Goal: Communication & Community: Answer question/provide support

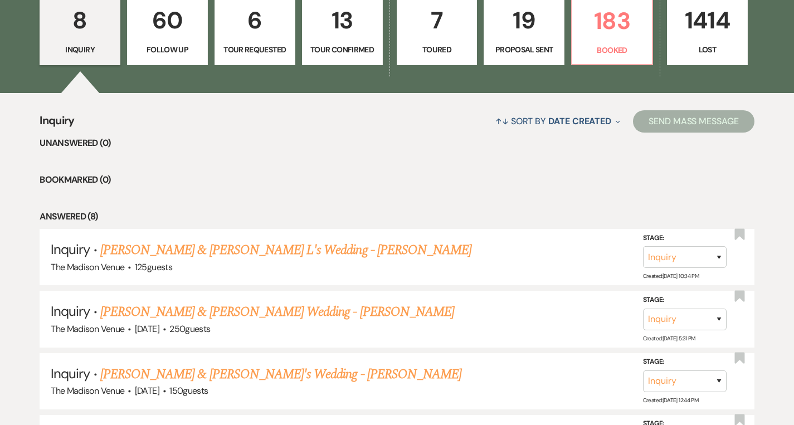
scroll to position [342, 0]
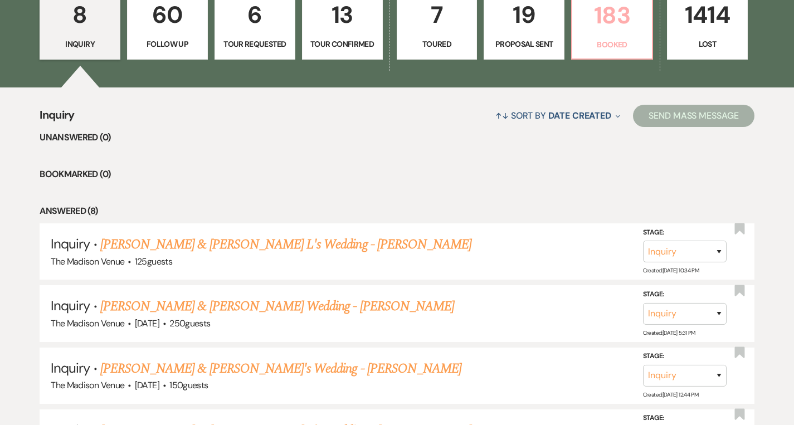
click at [638, 42] on p "Booked" at bounding box center [612, 44] width 66 height 12
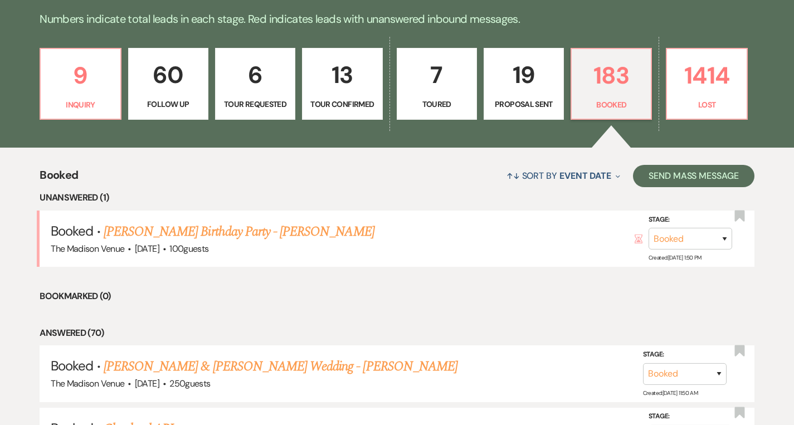
scroll to position [298, 0]
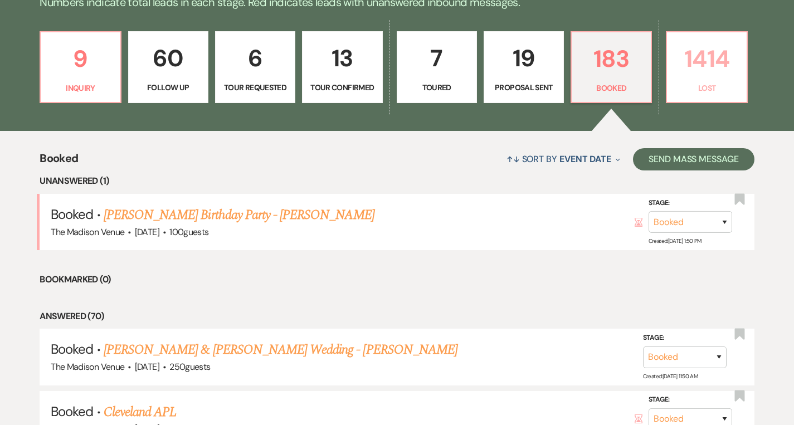
click at [719, 80] on link "1414 Lost" at bounding box center [706, 67] width 81 height 72
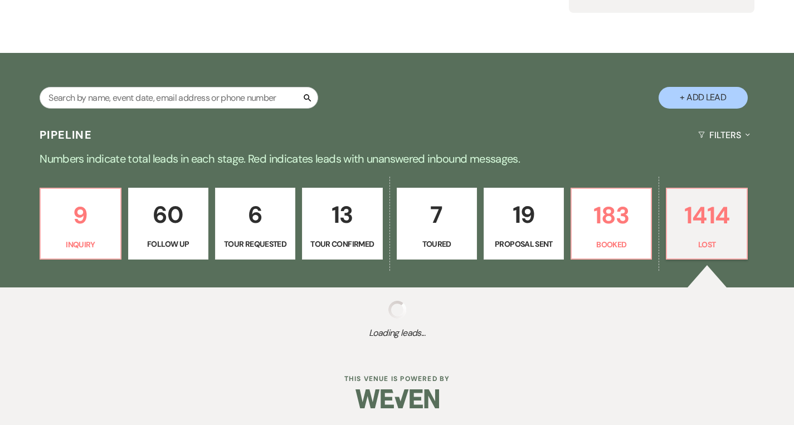
scroll to position [142, 0]
select select "8"
select select "5"
select select "8"
select select "11"
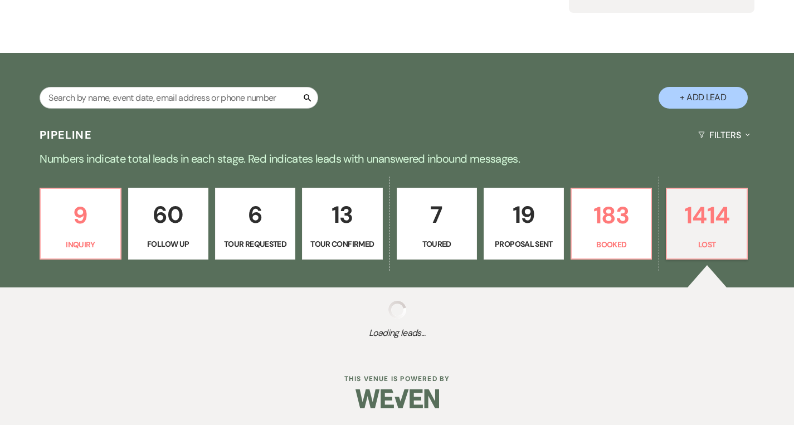
select select "8"
select select "11"
select select "8"
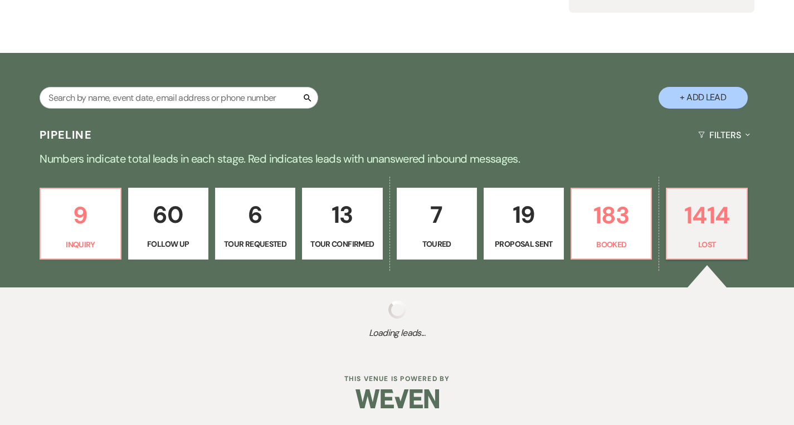
select select "10"
select select "8"
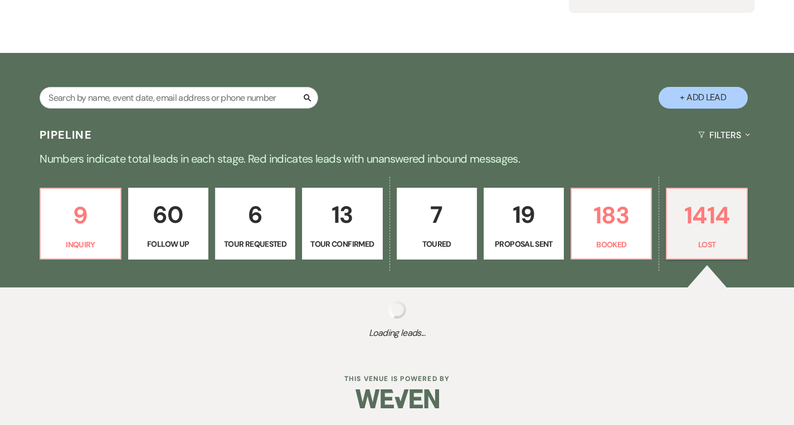
select select "8"
select select "10"
select select "8"
select select "6"
select select "8"
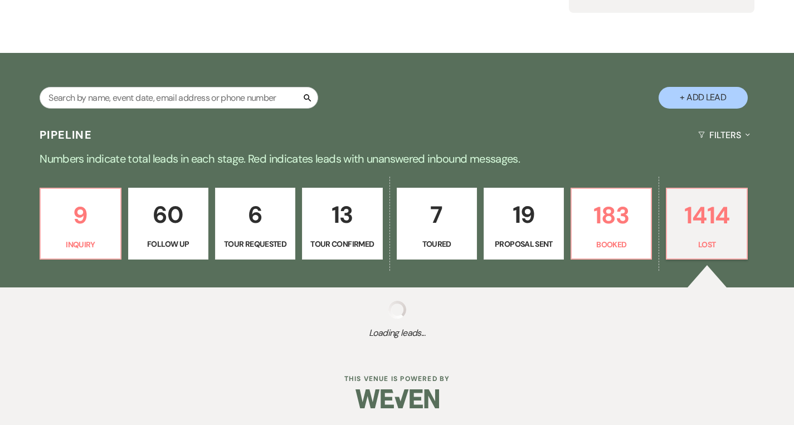
select select "10"
select select "8"
select select "5"
select select "8"
select select "10"
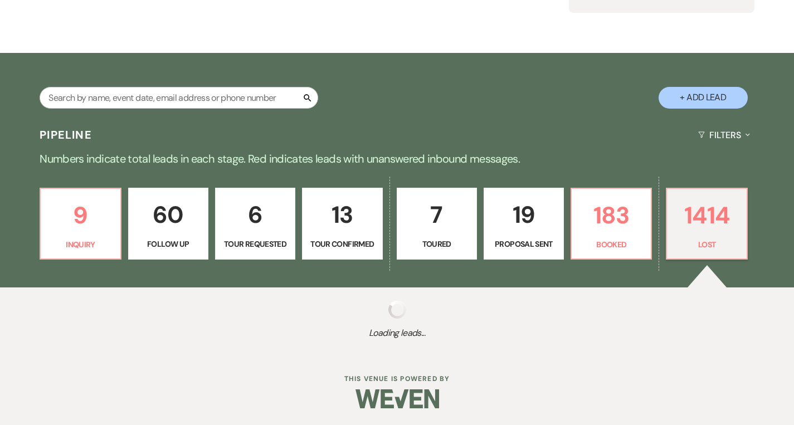
select select "8"
select select "5"
select select "8"
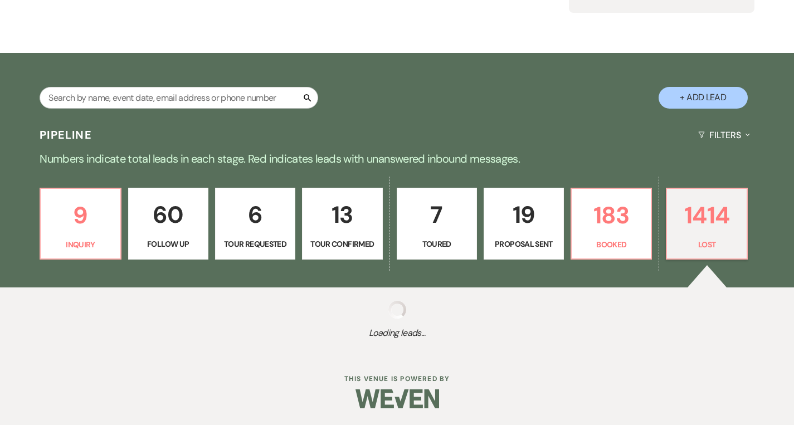
select select "1"
select select "8"
select select "7"
select select "8"
select select "5"
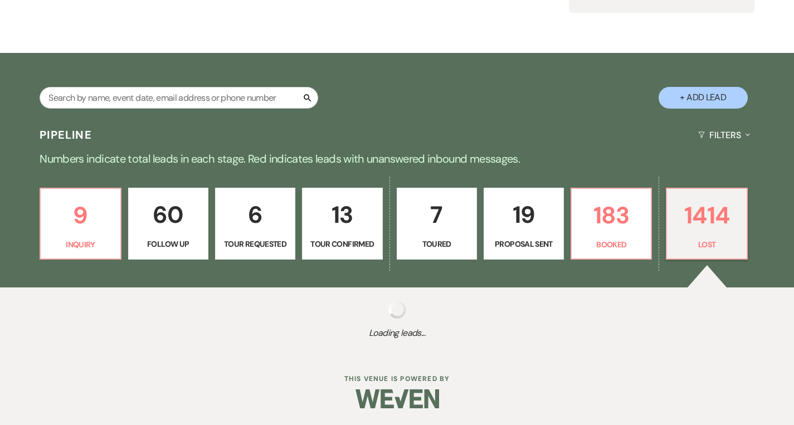
select select "8"
select select "6"
select select "8"
select select "6"
select select "8"
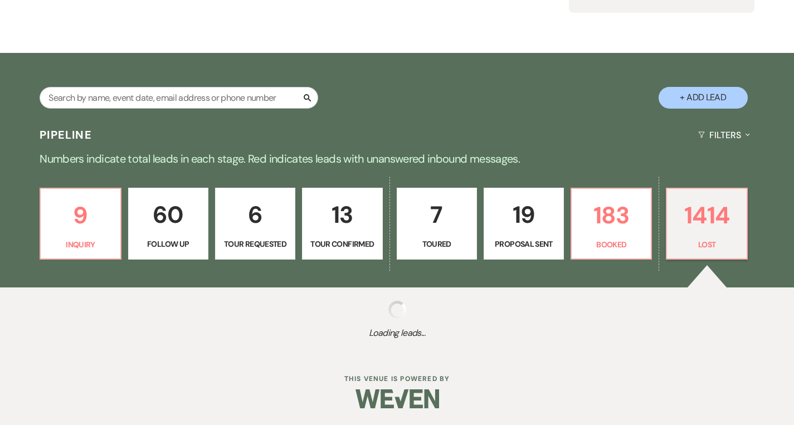
select select "5"
select select "8"
select select "5"
select select "8"
select select "5"
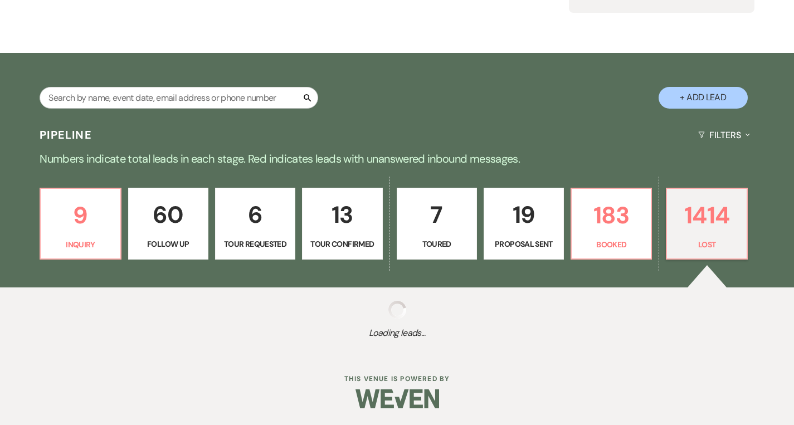
select select "8"
select select "5"
select select "8"
select select "5"
select select "8"
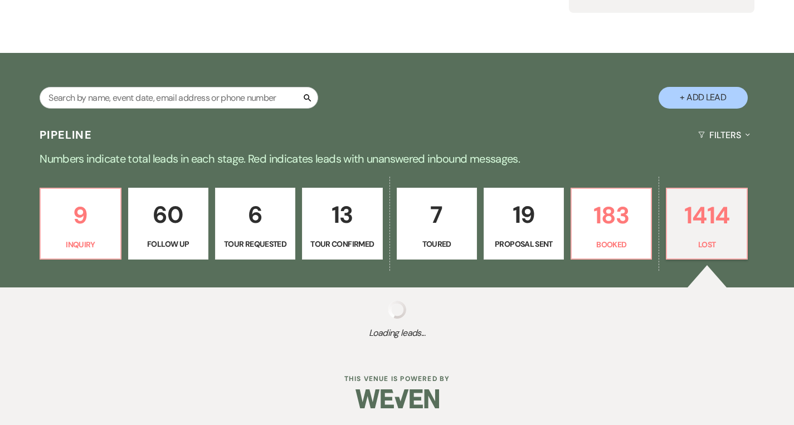
select select "6"
select select "8"
select select "5"
select select "8"
select select "5"
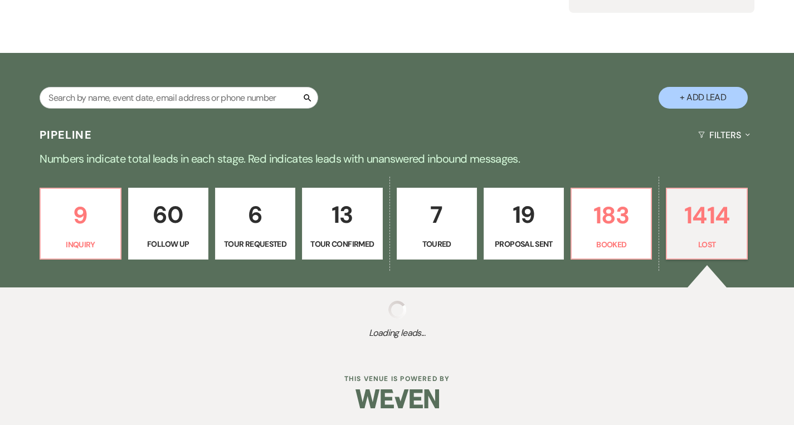
select select "8"
select select "5"
select select "8"
select select "5"
select select "8"
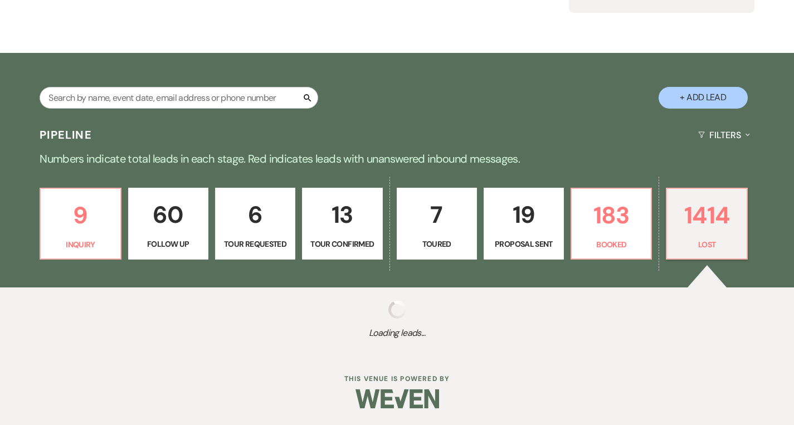
select select "5"
select select "8"
select select "1"
select select "8"
select select "6"
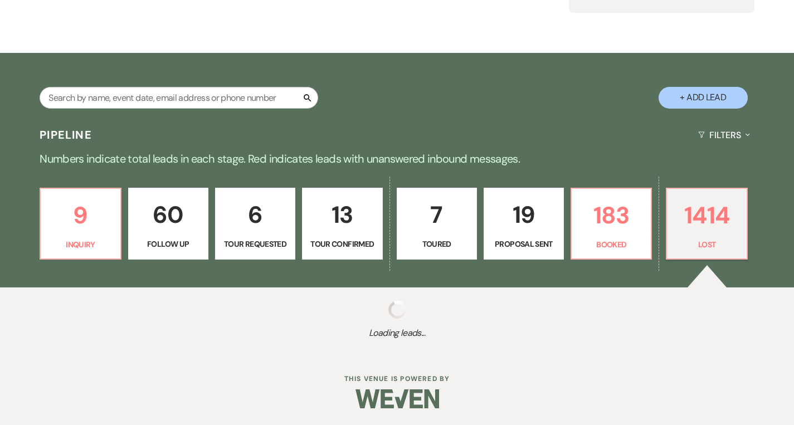
select select "8"
select select "10"
select select "8"
select select "5"
select select "8"
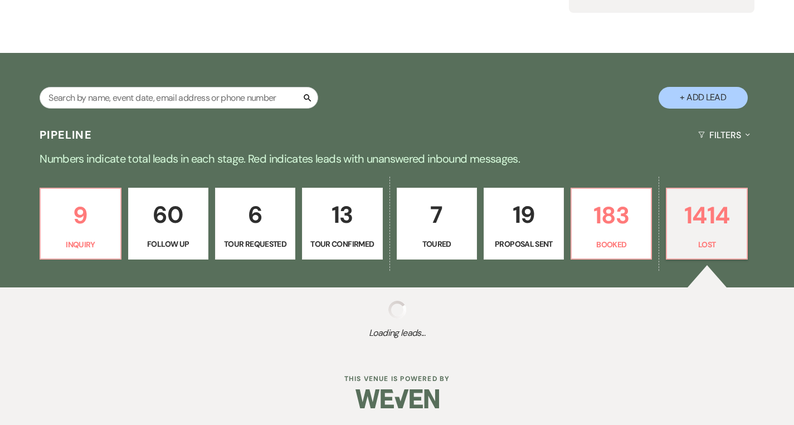
select select "6"
select select "8"
select select "6"
select select "8"
select select "5"
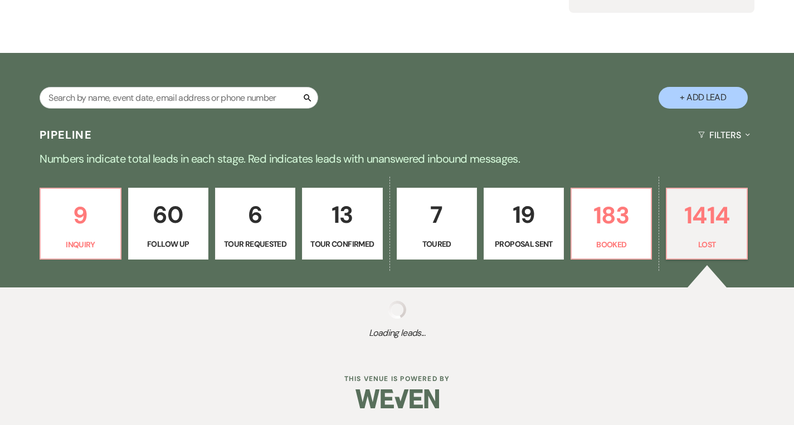
select select "8"
select select "5"
select select "8"
select select "5"
select select "8"
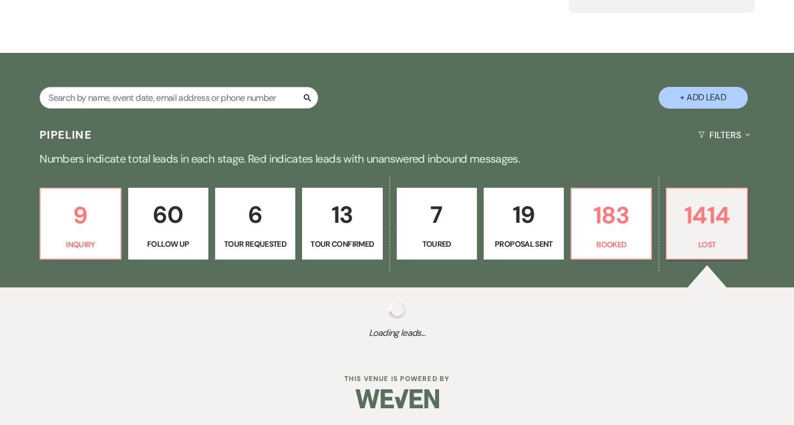
select select "8"
select select "7"
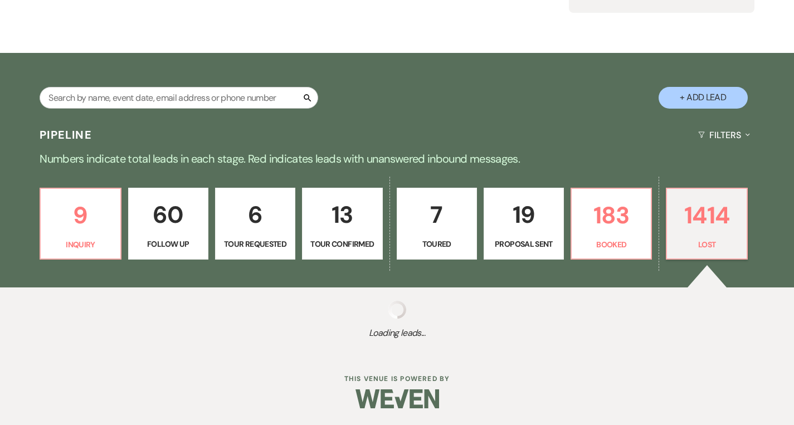
select select "8"
select select "5"
select select "8"
select select "5"
select select "8"
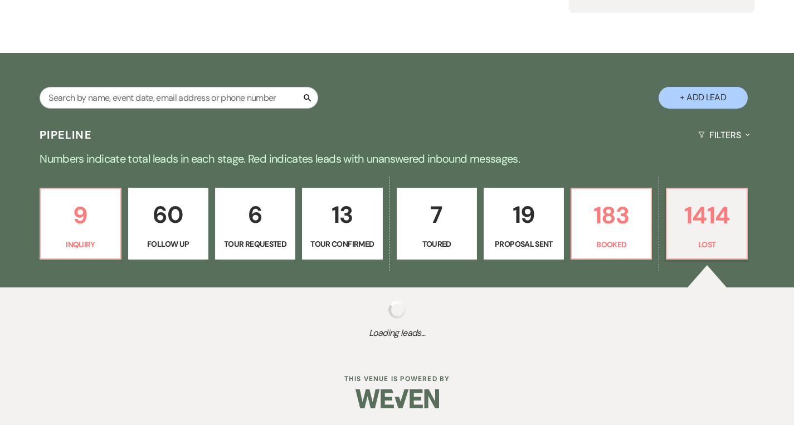
select select "5"
select select "8"
select select "10"
select select "8"
select select "7"
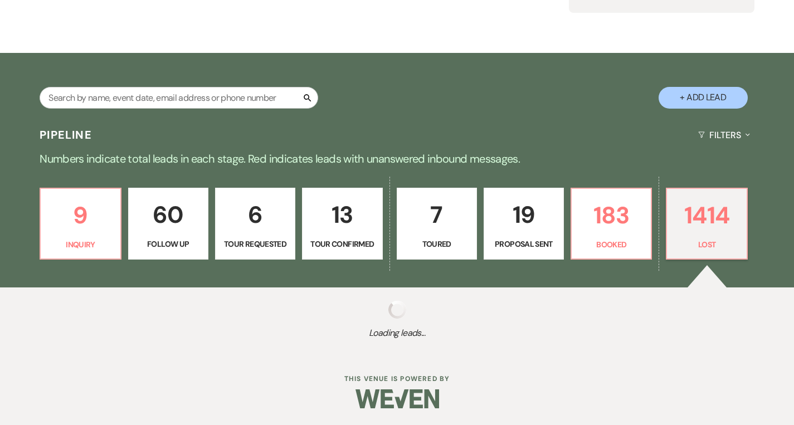
select select "8"
select select "5"
select select "8"
select select "5"
select select "8"
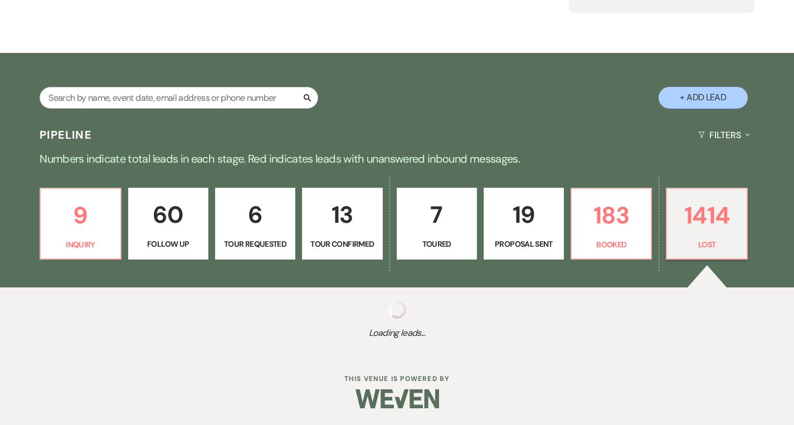
select select "5"
select select "8"
select select "6"
select select "8"
select select "7"
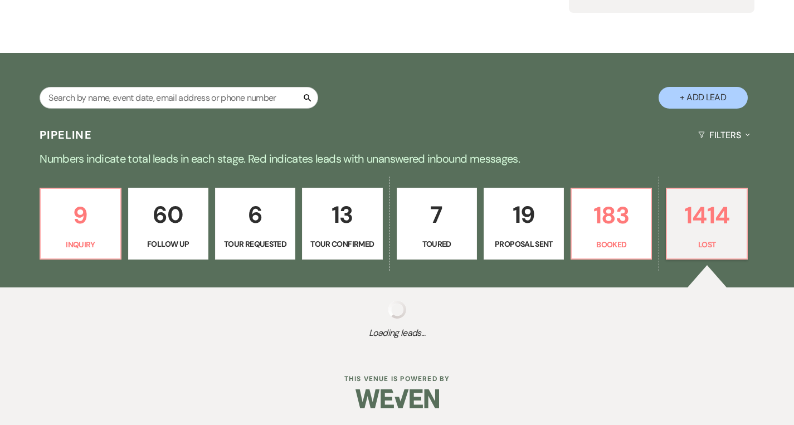
select select "8"
select select "5"
select select "8"
select select "5"
select select "8"
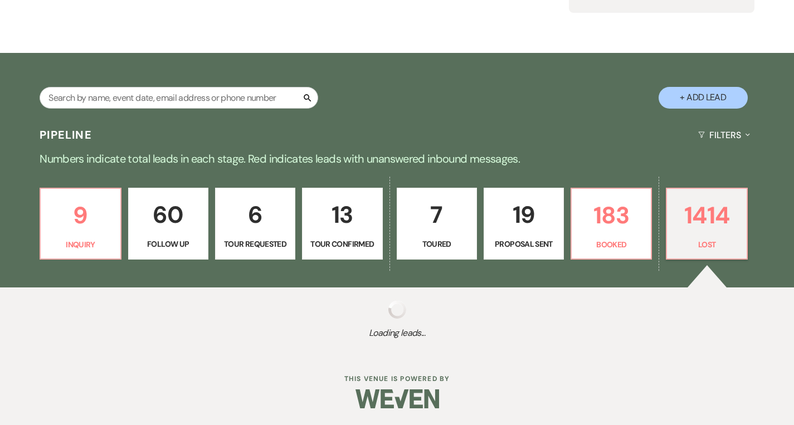
select select "5"
select select "8"
select select "5"
select select "8"
select select "5"
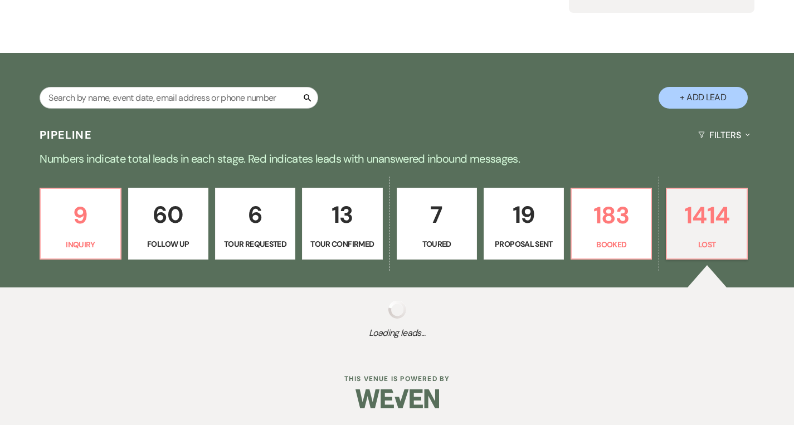
select select "8"
select select "10"
select select "8"
select select "7"
select select "8"
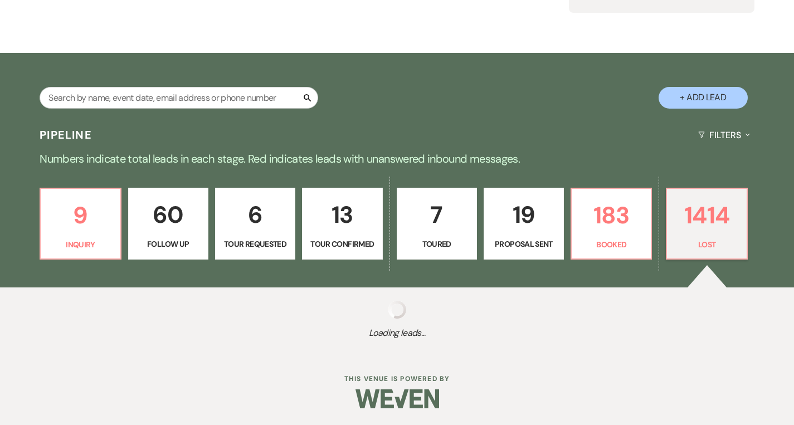
select select "5"
select select "8"
select select "6"
select select "8"
select select "5"
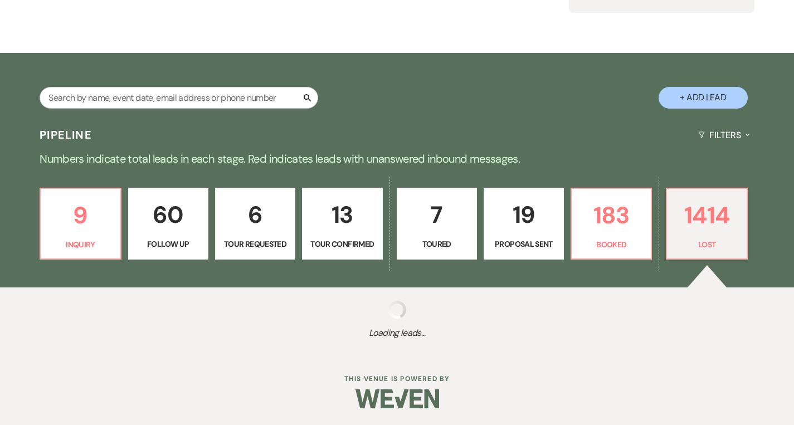
select select "8"
select select "1"
select select "8"
select select "6"
select select "8"
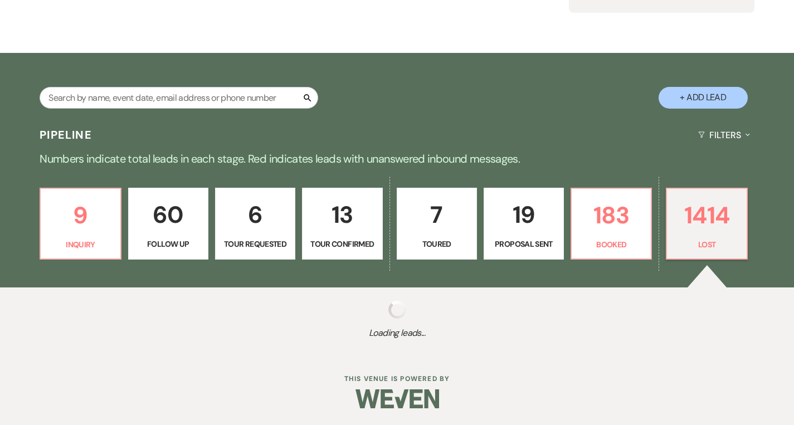
select select "5"
select select "8"
select select "6"
select select "8"
select select "5"
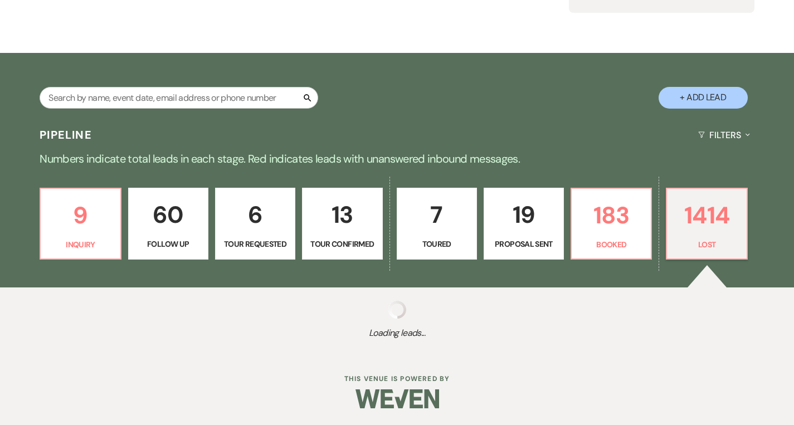
select select "8"
select select "5"
select select "8"
select select "5"
select select "8"
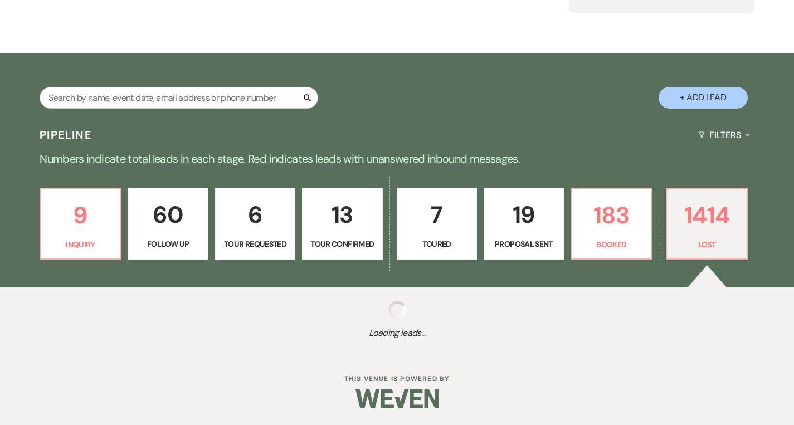
select select "5"
select select "8"
select select "5"
select select "8"
select select "5"
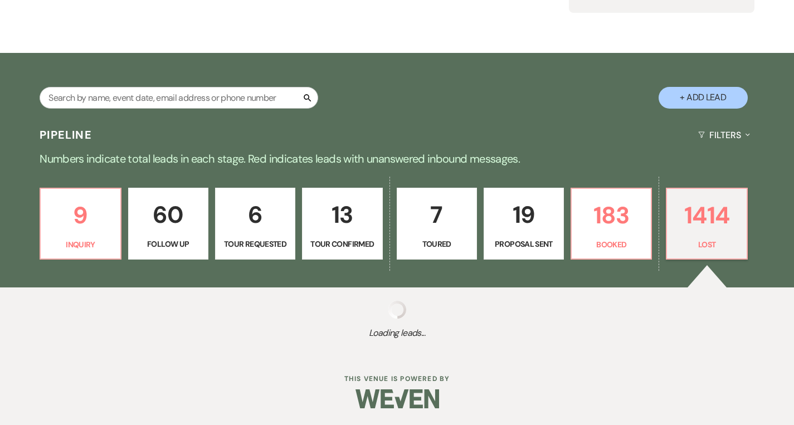
select select "8"
select select "5"
select select "8"
select select "1"
select select "8"
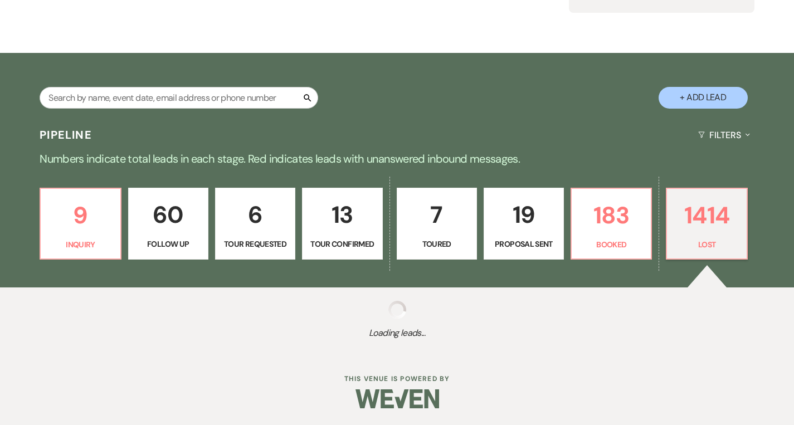
select select "5"
select select "8"
select select "10"
select select "8"
select select "6"
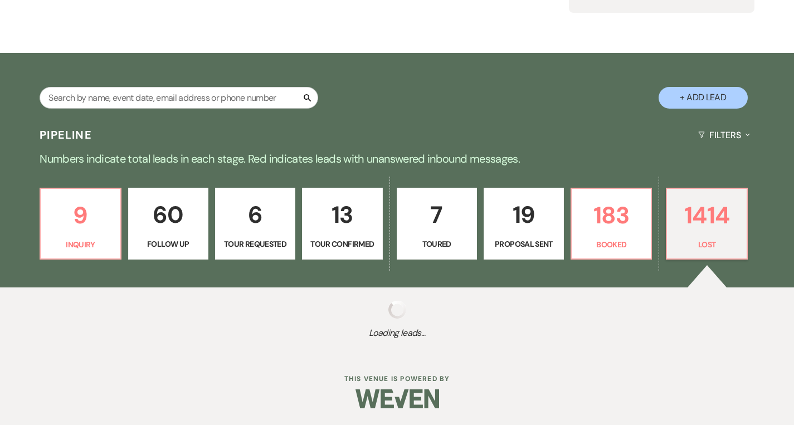
select select "8"
select select "5"
select select "8"
select select "5"
select select "8"
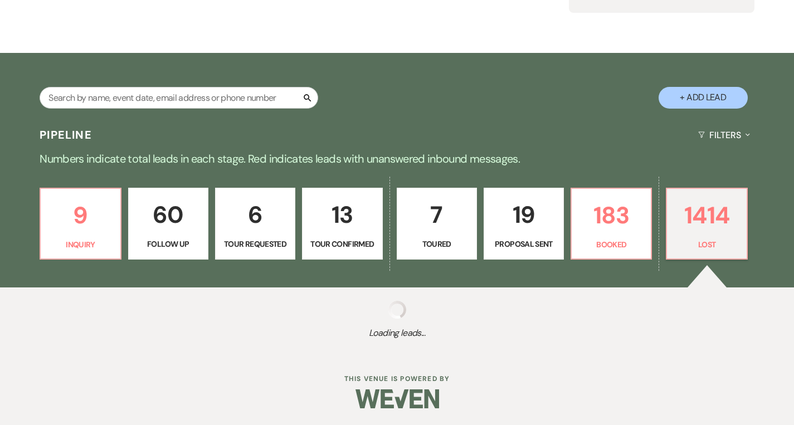
select select "5"
select select "8"
select select "6"
select select "8"
select select "5"
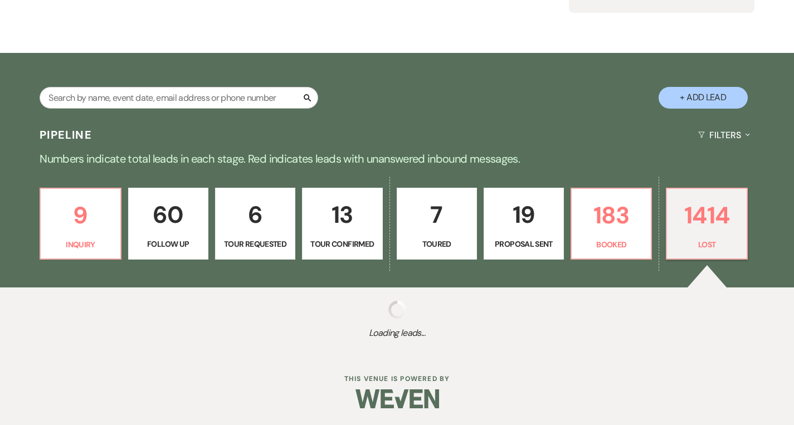
select select "8"
select select "5"
select select "8"
select select "7"
select select "8"
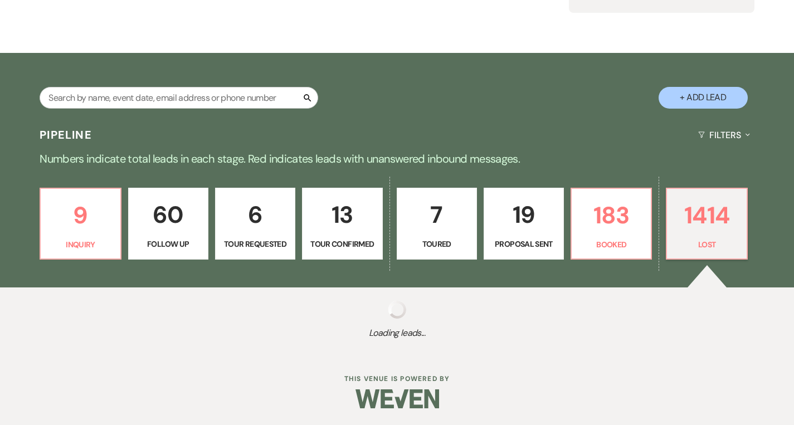
select select "8"
select select "1"
select select "8"
select select "6"
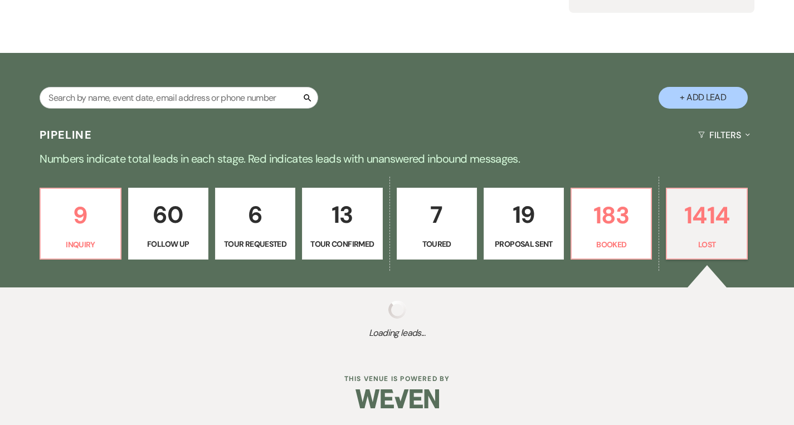
select select "8"
select select "5"
select select "8"
select select "6"
select select "8"
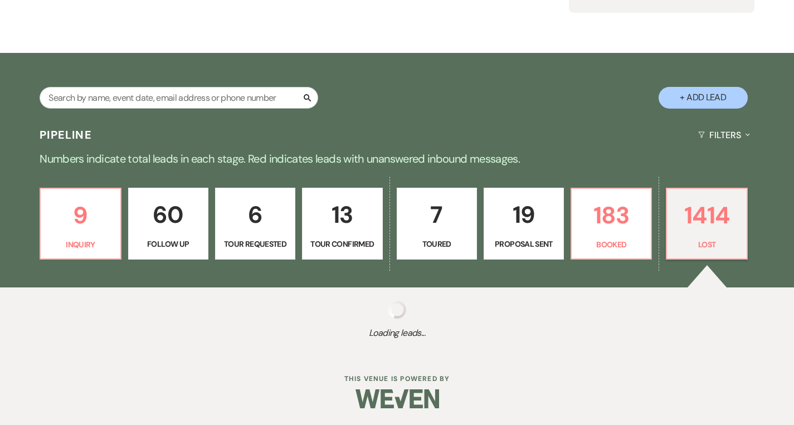
select select "5"
select select "8"
select select "10"
select select "8"
select select "10"
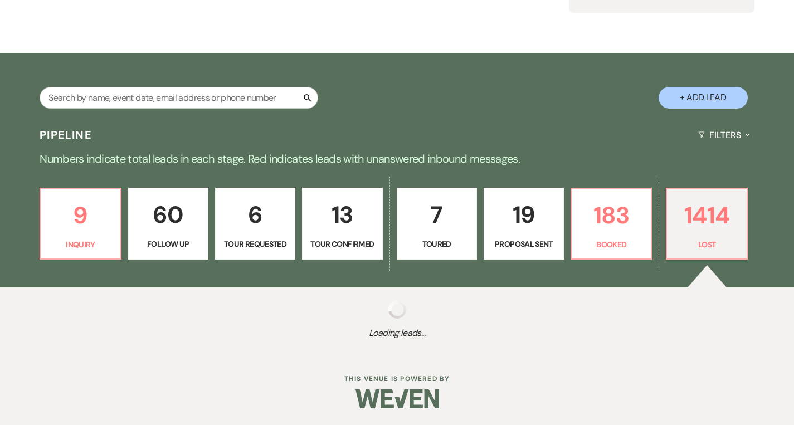
select select "8"
select select "10"
select select "8"
select select "6"
select select "8"
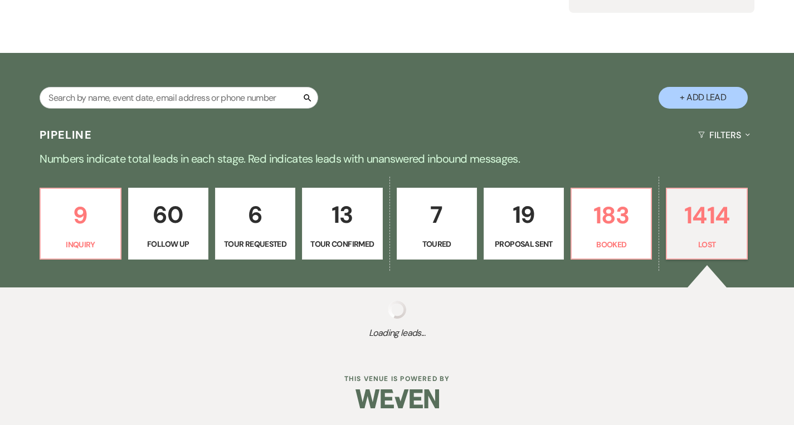
select select "8"
select select "5"
select select "8"
select select "5"
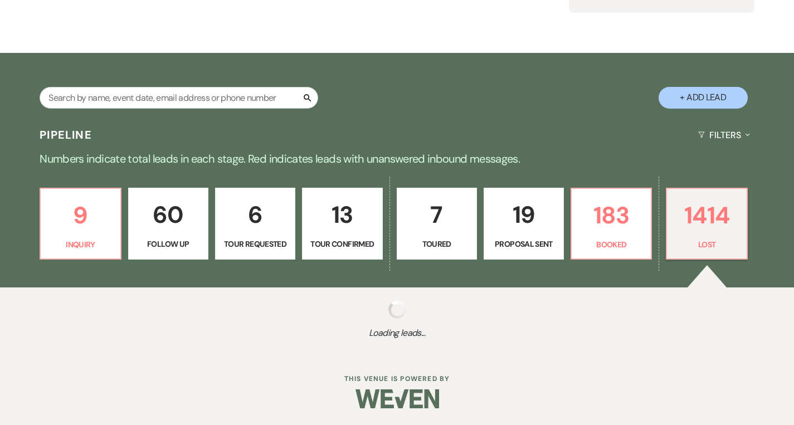
select select "8"
select select "10"
select select "8"
select select "5"
select select "8"
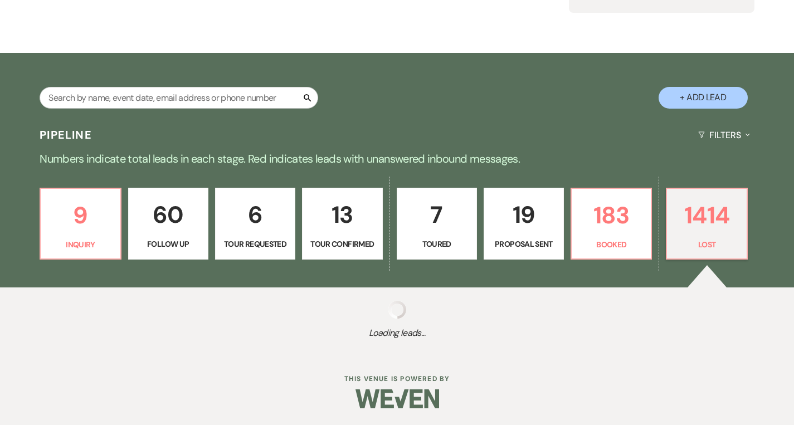
select select "5"
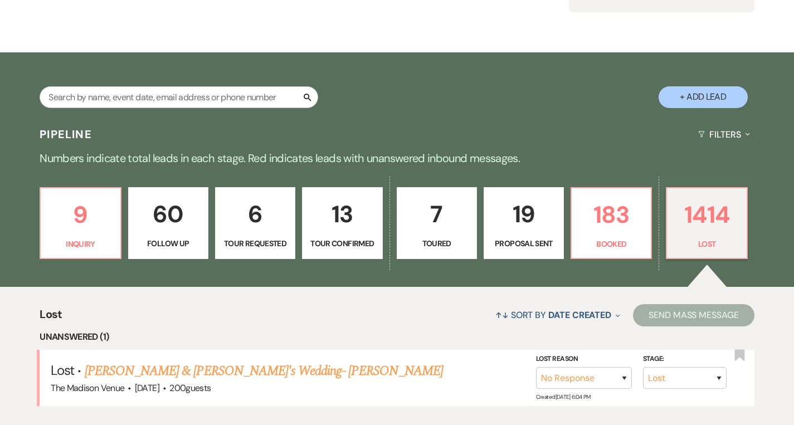
scroll to position [298, 0]
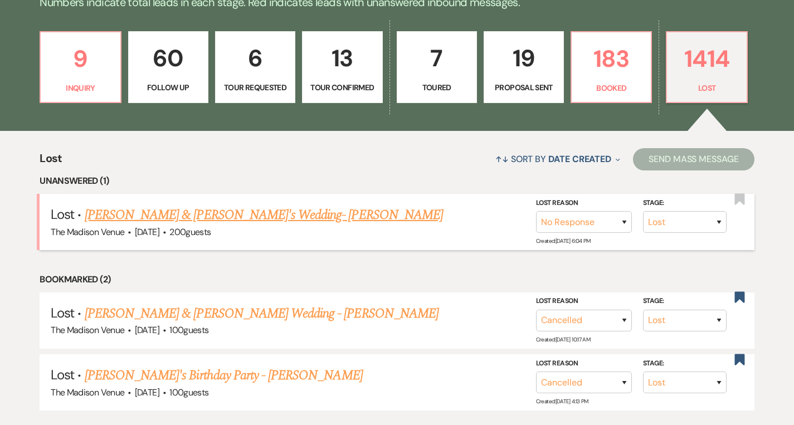
click at [235, 216] on link "[PERSON_NAME] & [PERSON_NAME]'s Wedding- [PERSON_NAME]" at bounding box center [264, 215] width 358 height 20
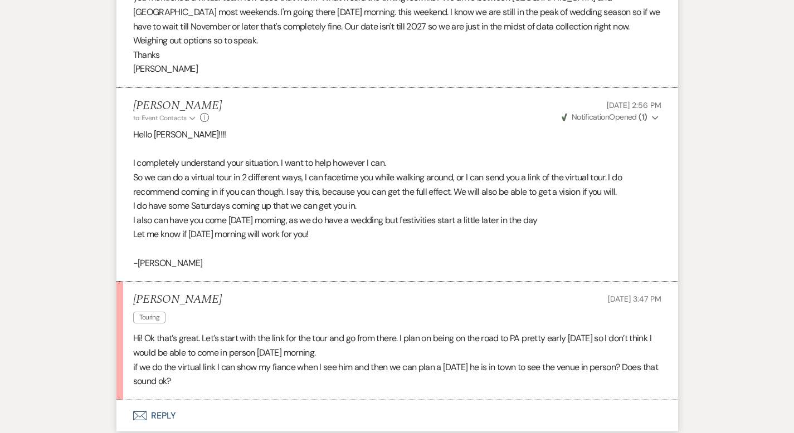
scroll to position [3488, 0]
click at [125, 399] on button "Envelope Reply" at bounding box center [397, 414] width 562 height 31
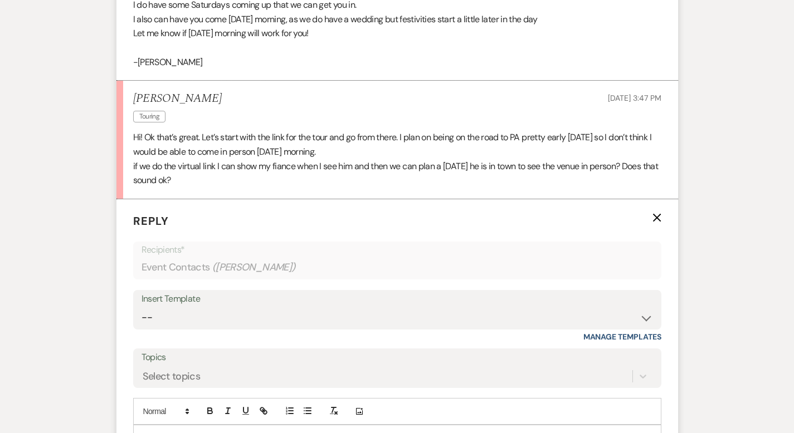
scroll to position [3700, 0]
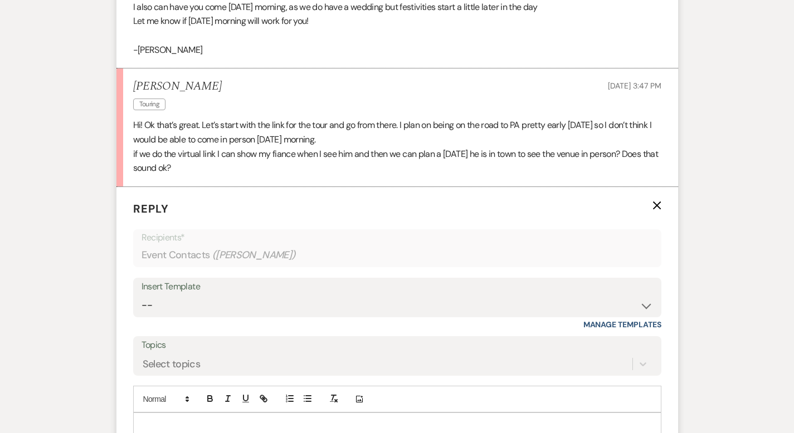
click at [155, 420] on p at bounding box center [397, 426] width 510 height 12
click at [287, 425] on p "I am going to send you the link now!" at bounding box center [397, 439] width 510 height 12
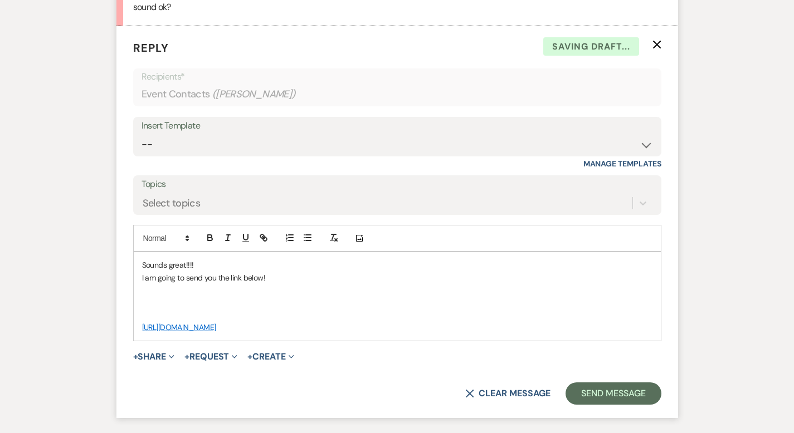
scroll to position [3862, 0]
click at [365, 321] on p "[URL][DOMAIN_NAME]" at bounding box center [397, 327] width 510 height 12
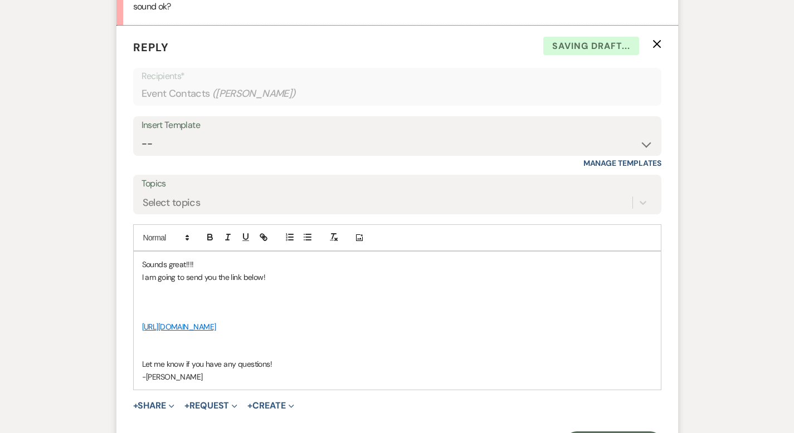
click at [261, 358] on p "Let me know if you have any questions!" at bounding box center [397, 364] width 510 height 12
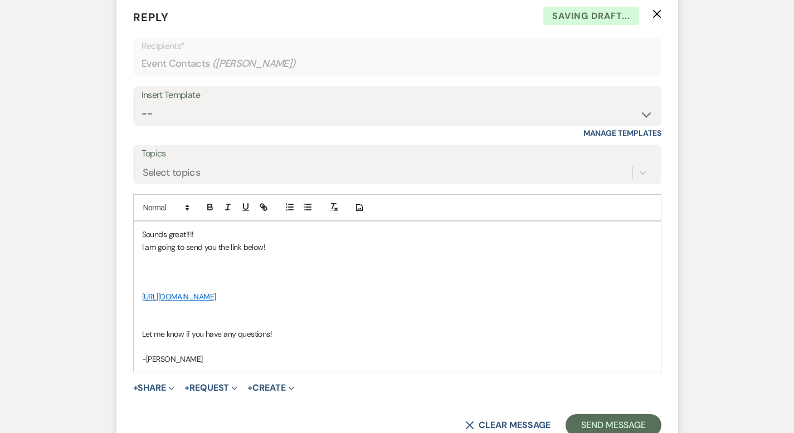
scroll to position [3924, 0]
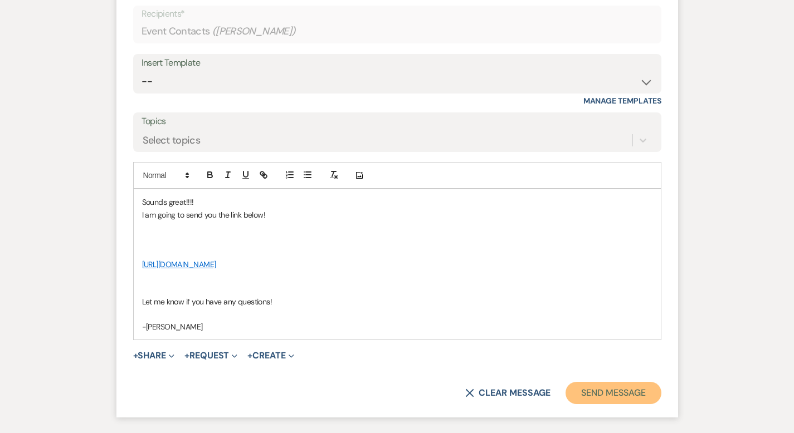
click at [625, 382] on button "Send Message" at bounding box center [612, 393] width 95 height 22
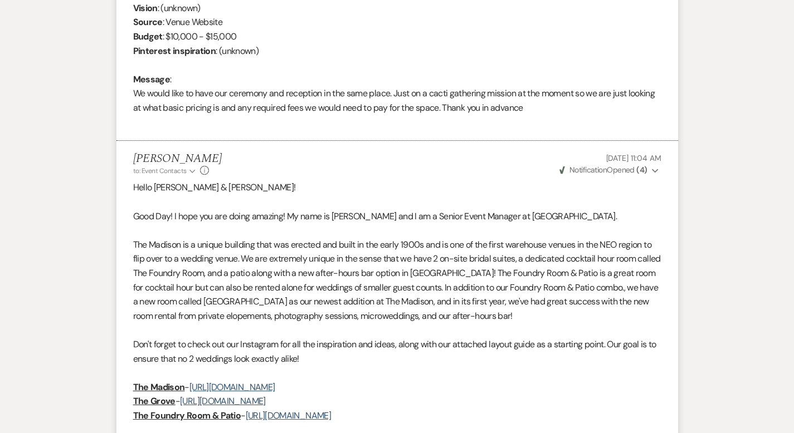
scroll to position [0, 0]
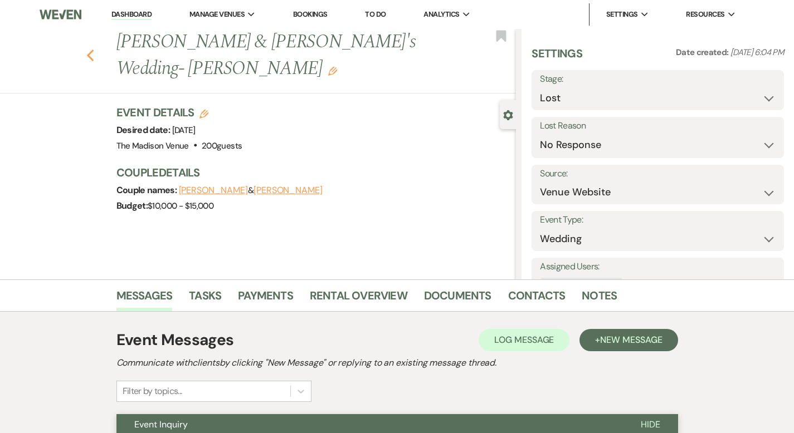
click at [86, 50] on use "button" at bounding box center [89, 56] width 7 height 12
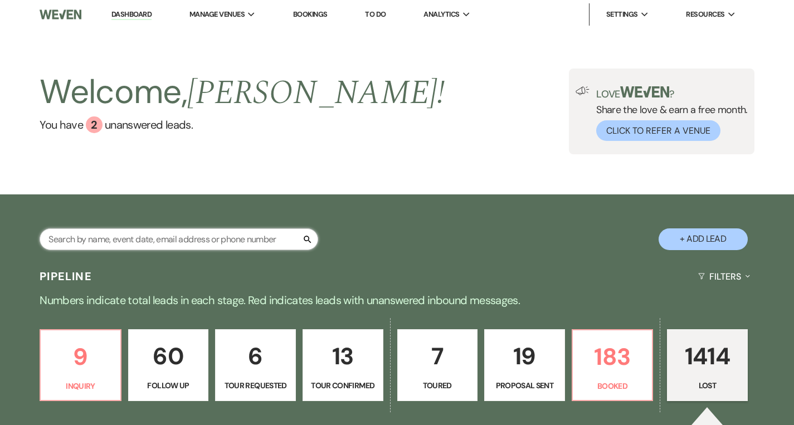
click at [123, 235] on input "text" at bounding box center [179, 239] width 279 height 22
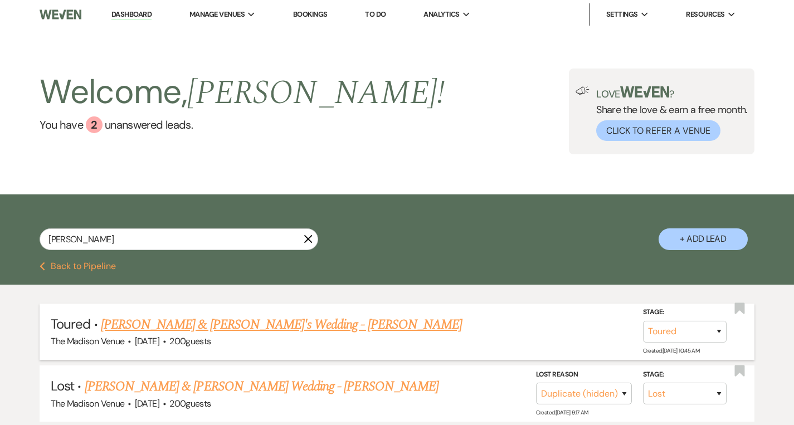
click at [151, 326] on link "[PERSON_NAME] & [PERSON_NAME]'s Wedding - [PERSON_NAME]" at bounding box center [281, 325] width 361 height 20
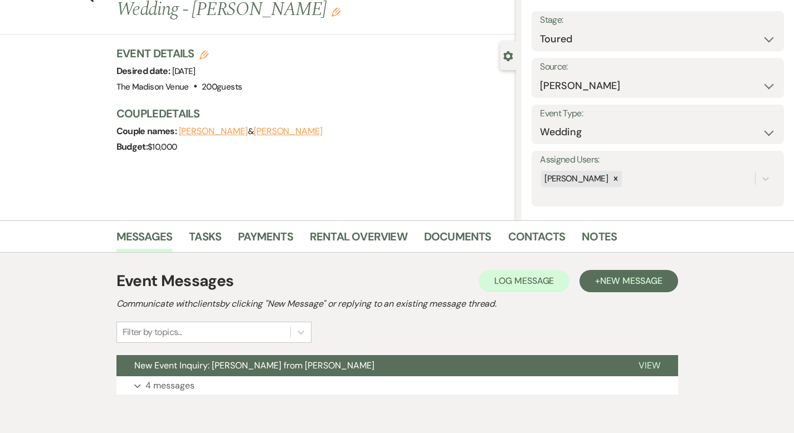
scroll to position [109, 0]
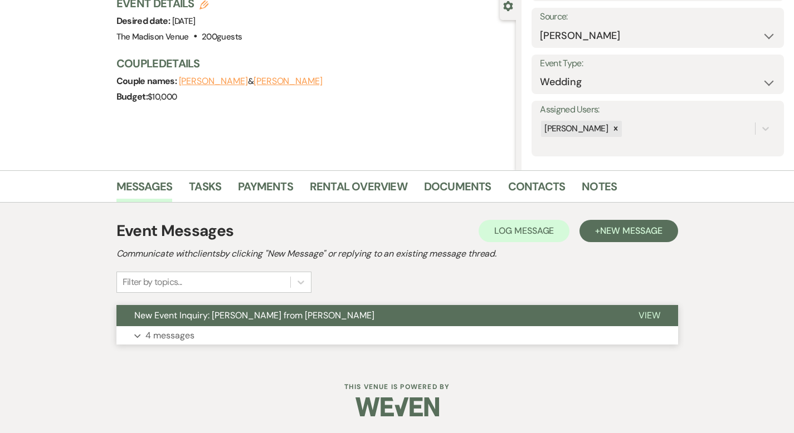
click at [678, 307] on button "View" at bounding box center [649, 315] width 57 height 21
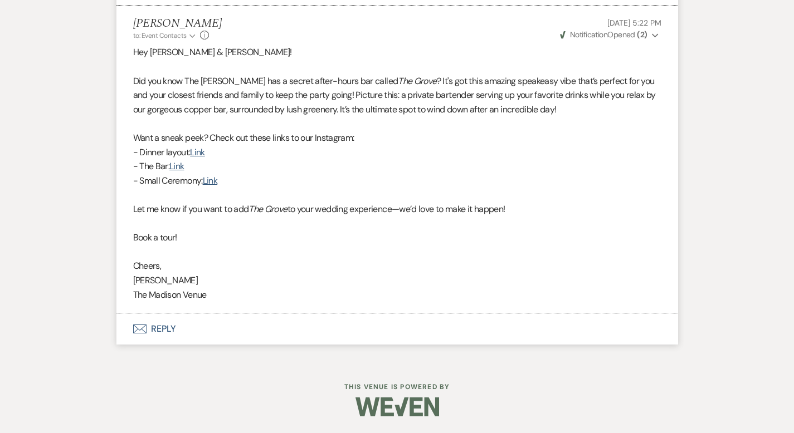
scroll to position [3251, 0]
click at [134, 327] on button "Envelope Reply" at bounding box center [397, 329] width 562 height 31
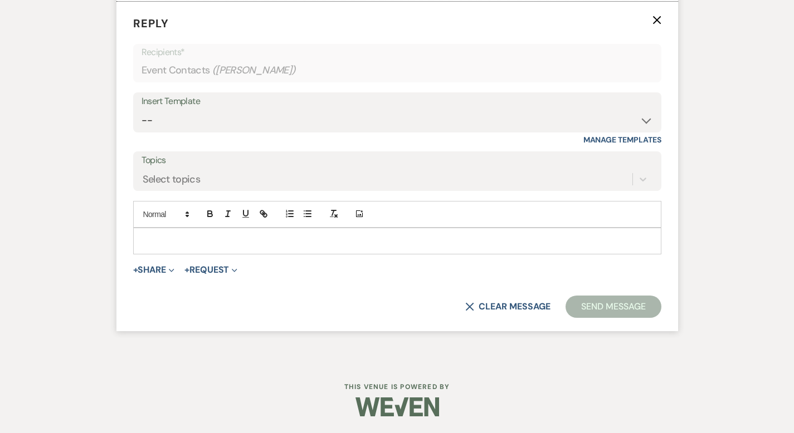
scroll to position [3513, 0]
click at [167, 247] on p at bounding box center [397, 241] width 510 height 12
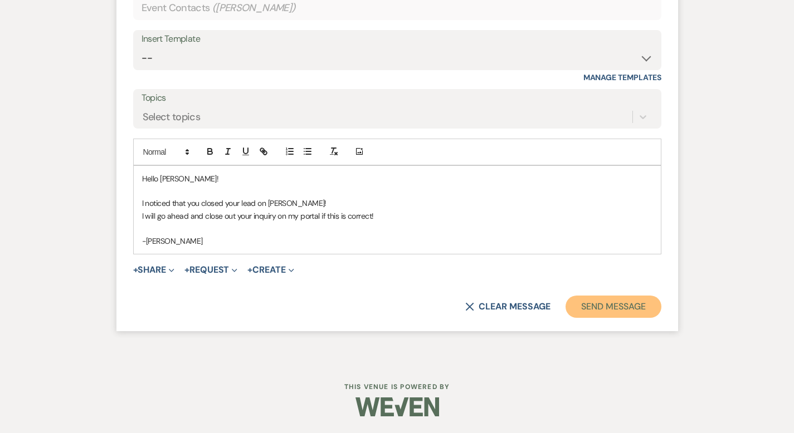
click at [609, 318] on button "Send Message" at bounding box center [612, 307] width 95 height 22
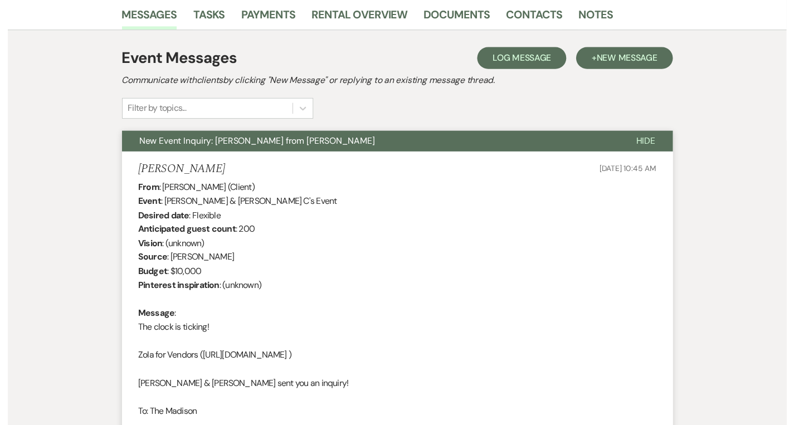
scroll to position [0, 0]
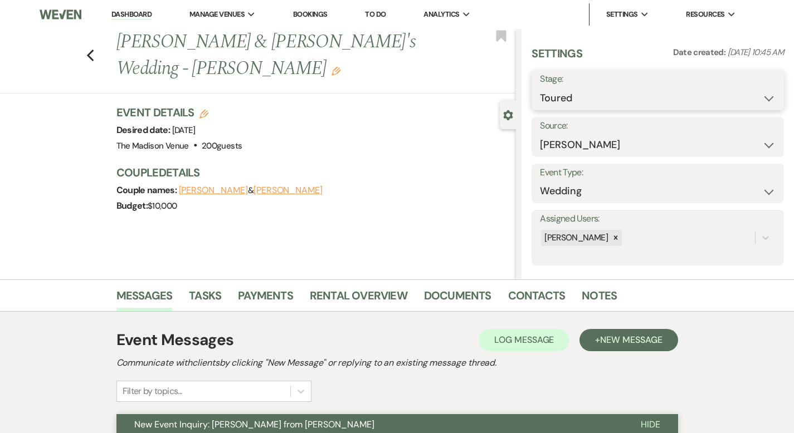
click at [613, 93] on select "Inquiry Follow Up Tour Requested Tour Confirmed Toured Proposal Sent Booked Lost" at bounding box center [658, 98] width 236 height 22
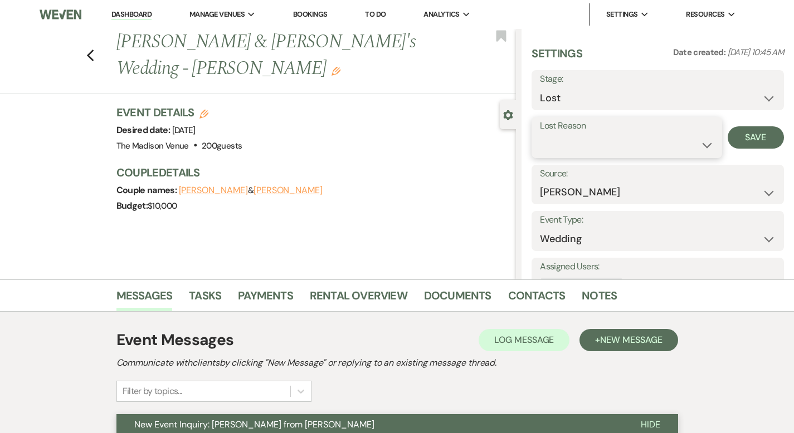
click at [610, 145] on select "Booked Elsewhere Budget Date Unavailable No Response Not a Good Match Capacity …" at bounding box center [626, 145] width 173 height 22
click at [751, 130] on button "Save" at bounding box center [756, 137] width 56 height 22
click at [86, 49] on icon "Previous" at bounding box center [90, 55] width 8 height 13
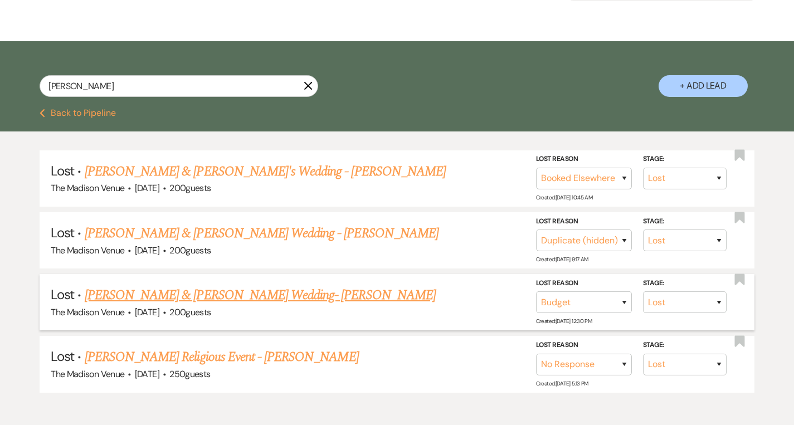
scroll to position [209, 0]
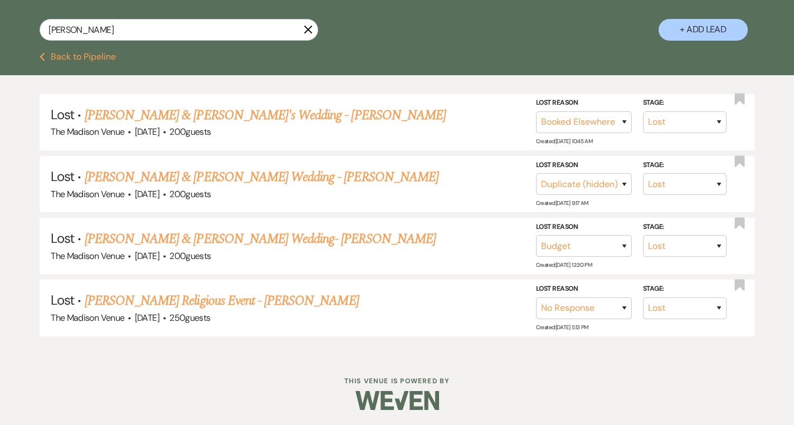
click at [309, 26] on icon "X" at bounding box center [308, 29] width 9 height 9
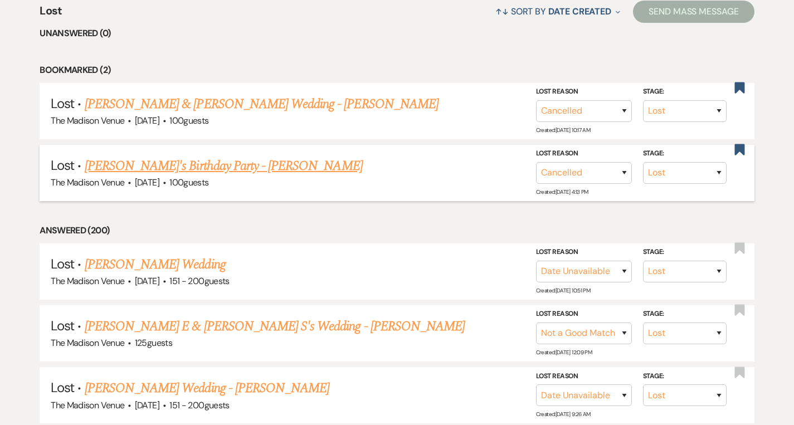
scroll to position [445, 0]
click at [234, 112] on link "[PERSON_NAME] & [PERSON_NAME] Wedding - [PERSON_NAME]" at bounding box center [262, 105] width 354 height 20
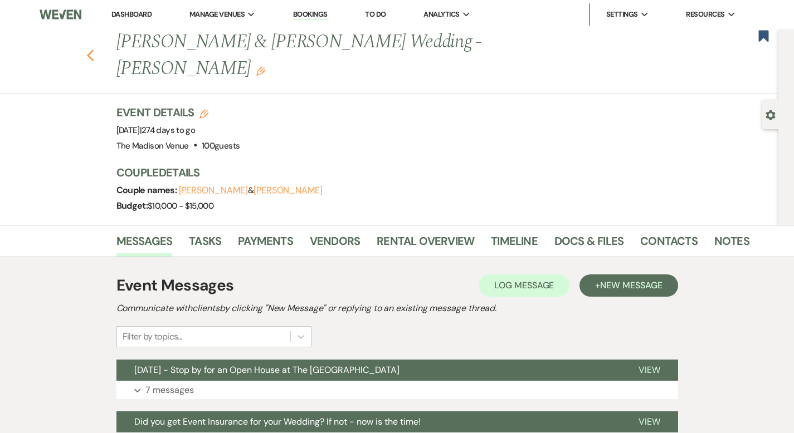
click at [86, 49] on icon "Previous" at bounding box center [90, 55] width 8 height 13
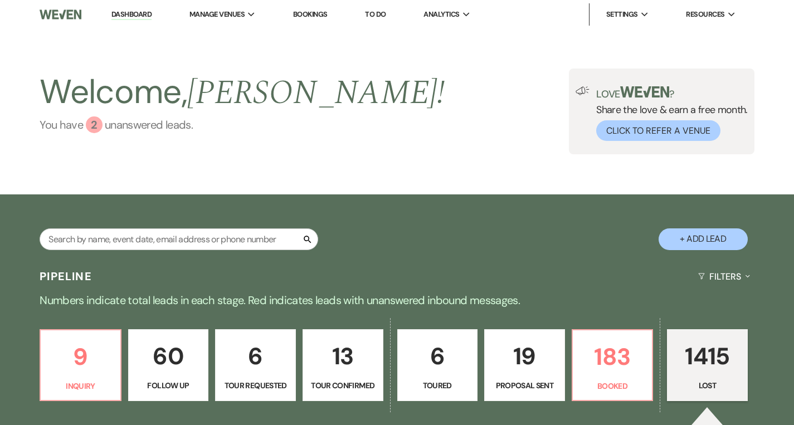
click at [92, 129] on div "2" at bounding box center [94, 124] width 17 height 17
click at [130, 16] on link "Dashboard" at bounding box center [131, 14] width 40 height 11
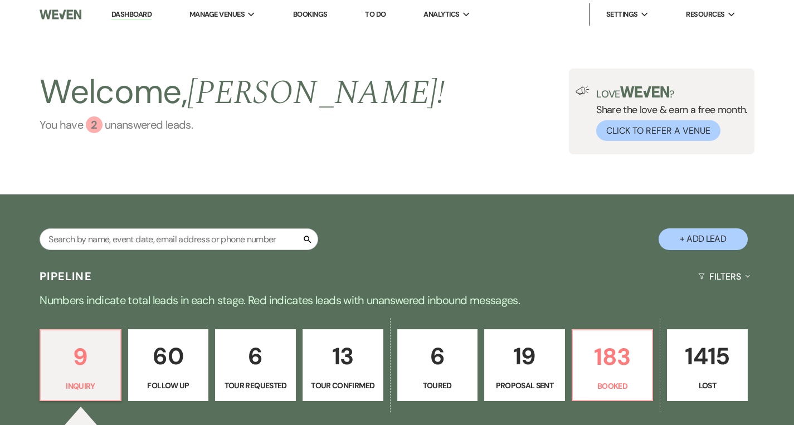
click at [91, 129] on div "2" at bounding box center [94, 124] width 17 height 17
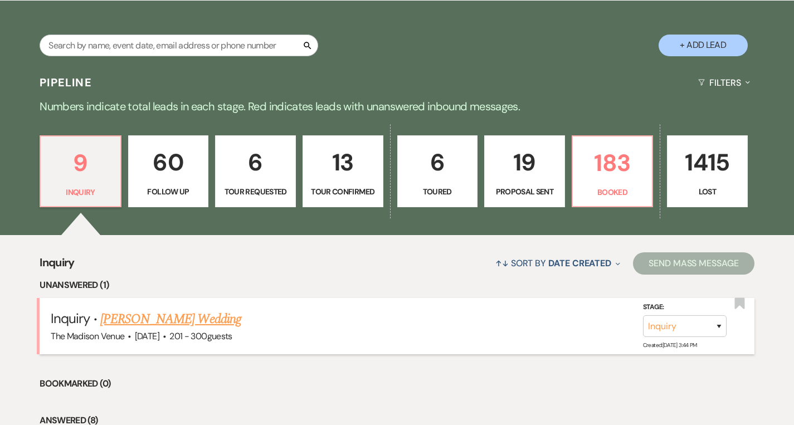
click at [190, 315] on link "[PERSON_NAME] Wedding" at bounding box center [170, 319] width 141 height 20
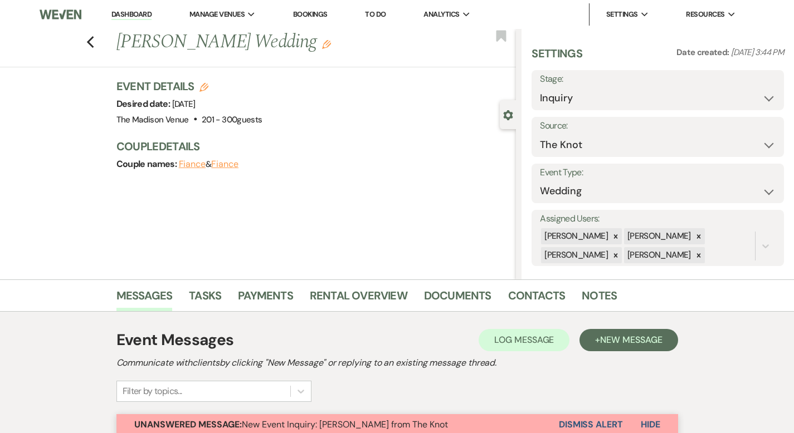
click at [322, 42] on use "button" at bounding box center [326, 44] width 9 height 9
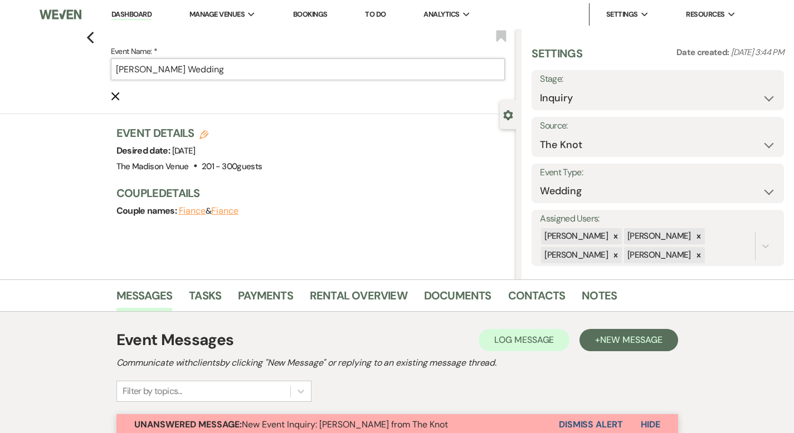
click at [243, 73] on input "[PERSON_NAME] Wedding" at bounding box center [308, 69] width 394 height 22
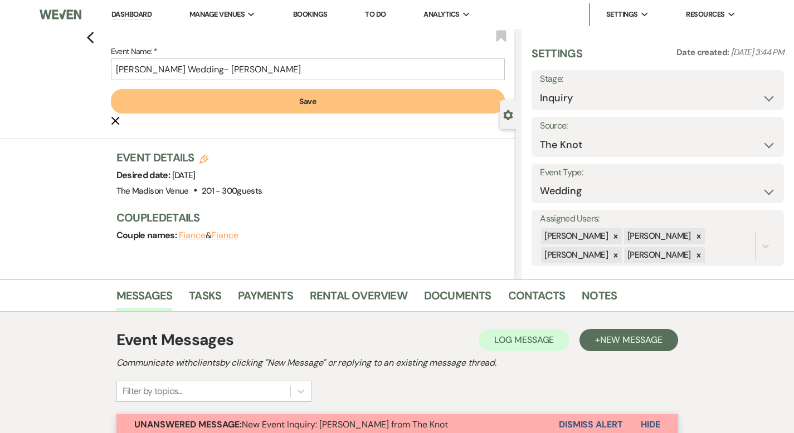
click at [460, 105] on button "Save" at bounding box center [308, 101] width 394 height 25
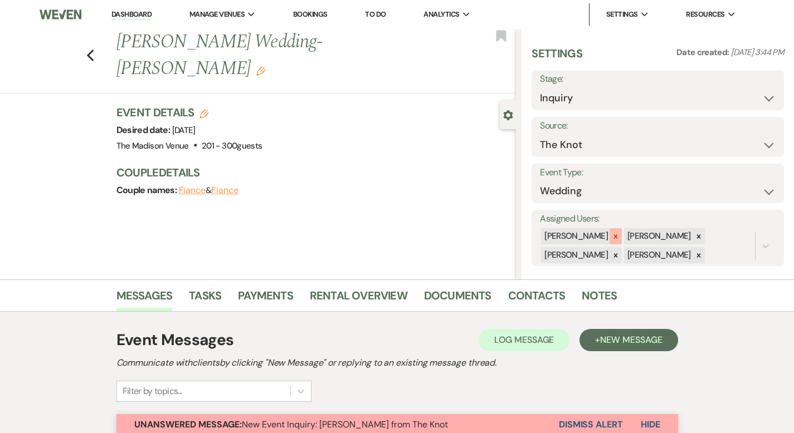
click at [618, 238] on icon at bounding box center [616, 237] width 4 height 4
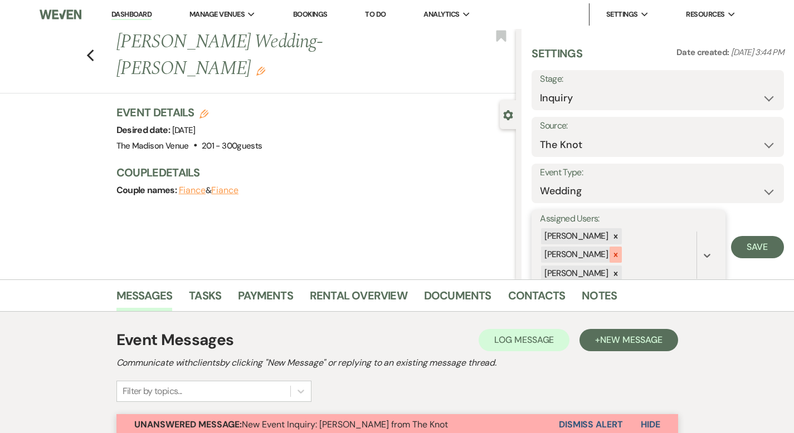
click at [620, 255] on icon at bounding box center [616, 255] width 8 height 8
click at [620, 258] on icon at bounding box center [616, 256] width 8 height 8
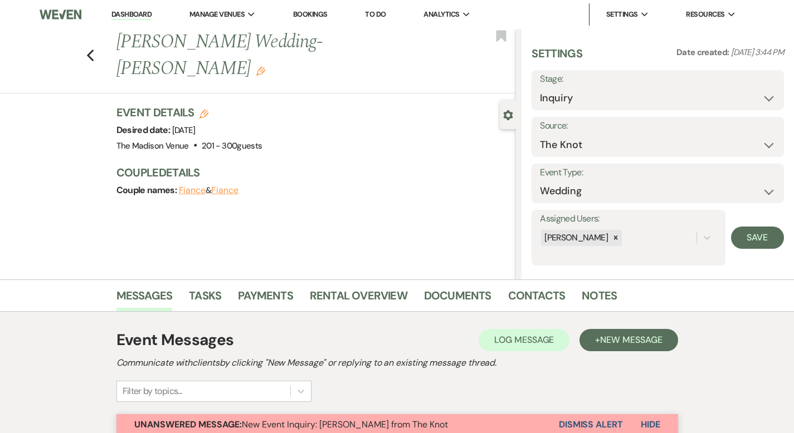
click at [776, 237] on div "Settings Date created: [DATE] 3:44 PM Stage: Inquiry Follow Up Tour Requested T…" at bounding box center [657, 154] width 272 height 251
click at [752, 244] on button "Save" at bounding box center [757, 238] width 53 height 22
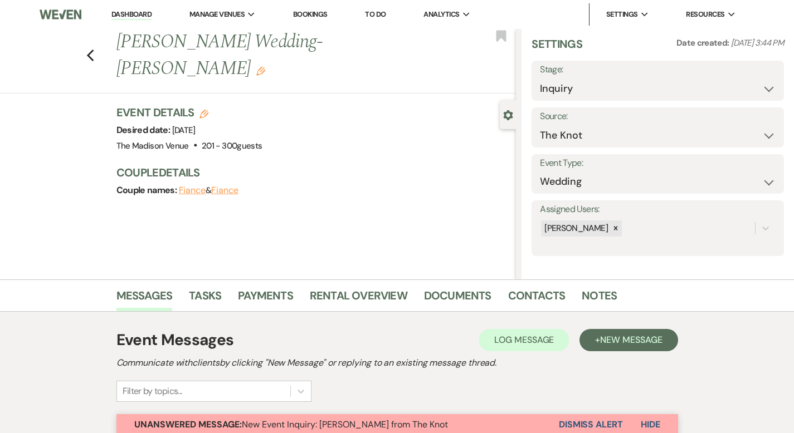
click at [125, 15] on link "Dashboard" at bounding box center [131, 14] width 40 height 11
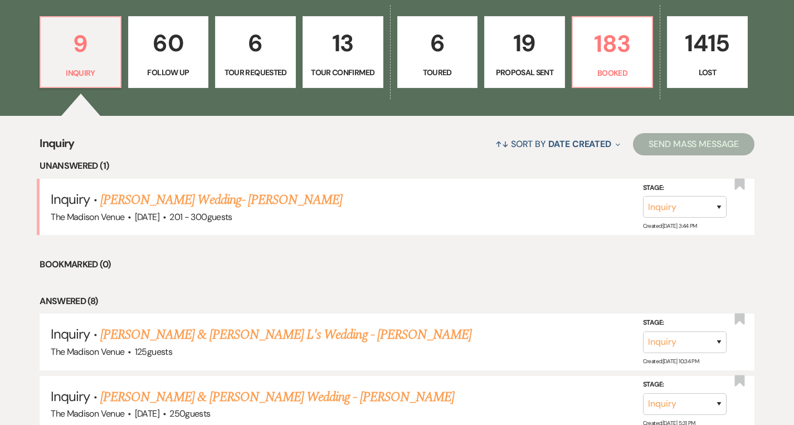
scroll to position [362, 0]
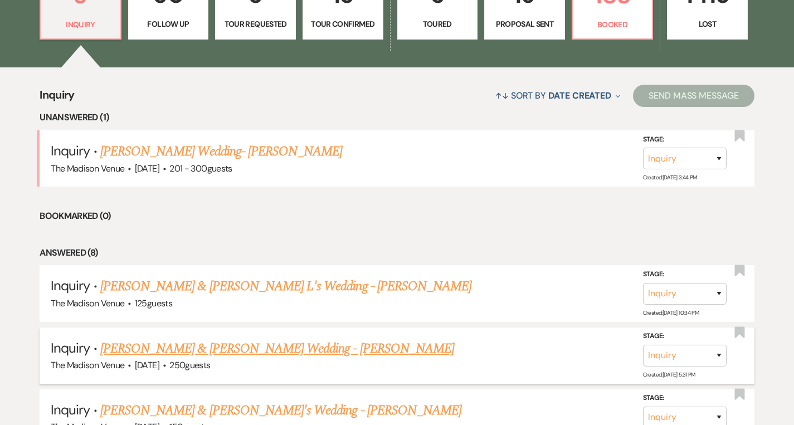
click at [143, 350] on link "[PERSON_NAME] & [PERSON_NAME] Wedding - [PERSON_NAME]" at bounding box center [277, 349] width 354 height 20
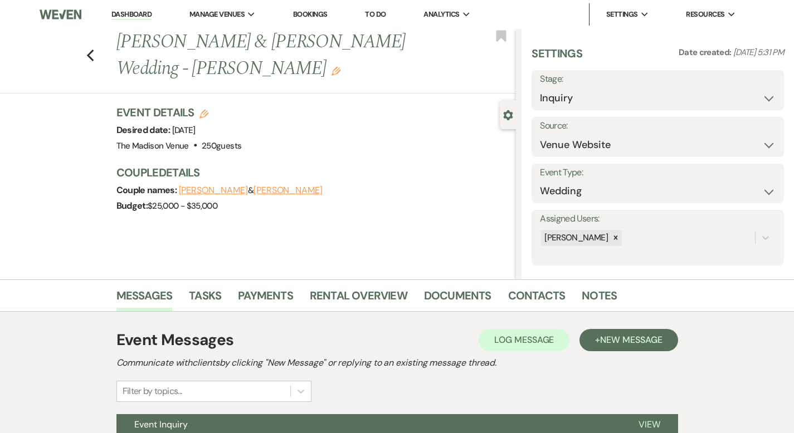
scroll to position [109, 0]
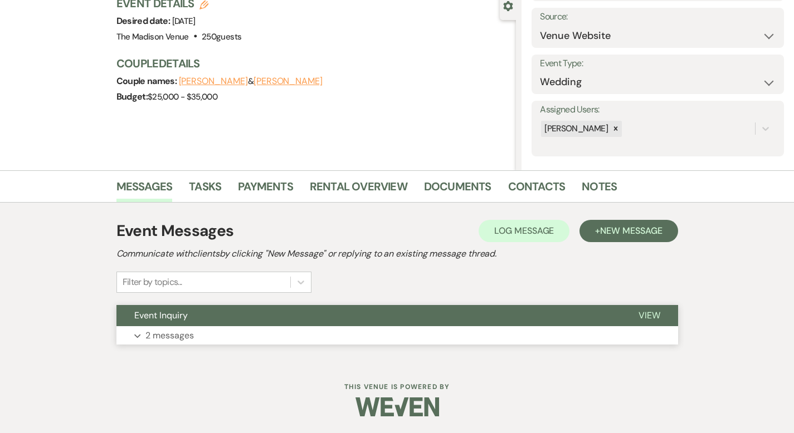
click at [668, 315] on button "View" at bounding box center [649, 315] width 57 height 21
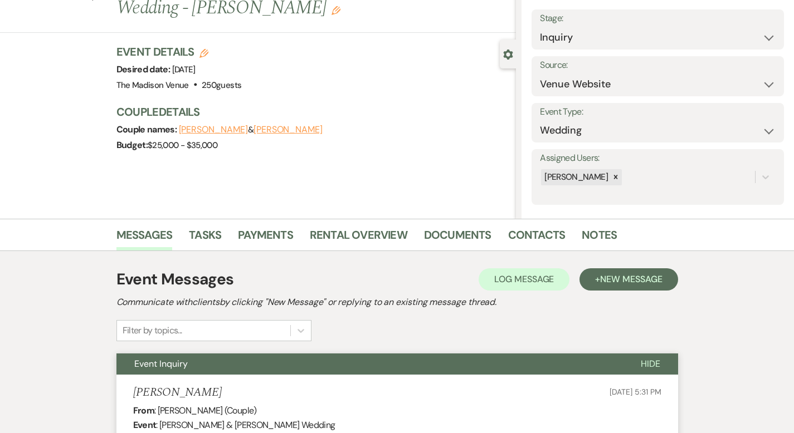
scroll to position [0, 0]
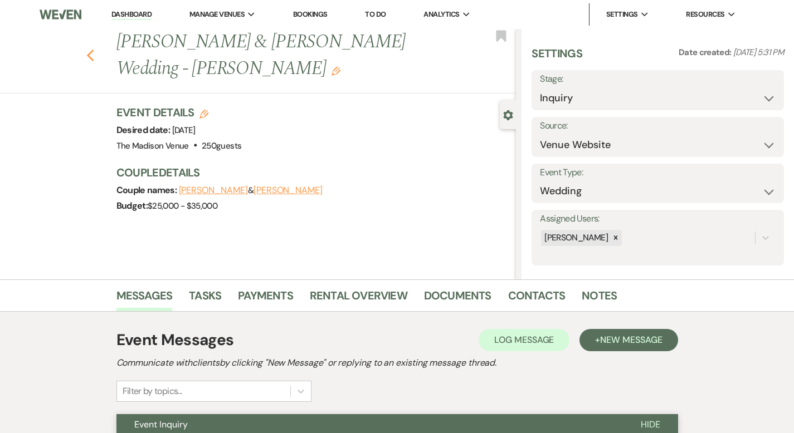
click at [86, 49] on icon "Previous" at bounding box center [90, 55] width 8 height 13
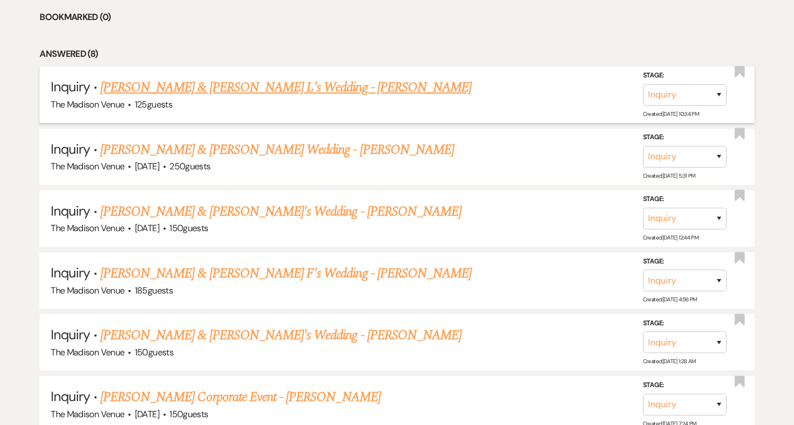
scroll to position [563, 0]
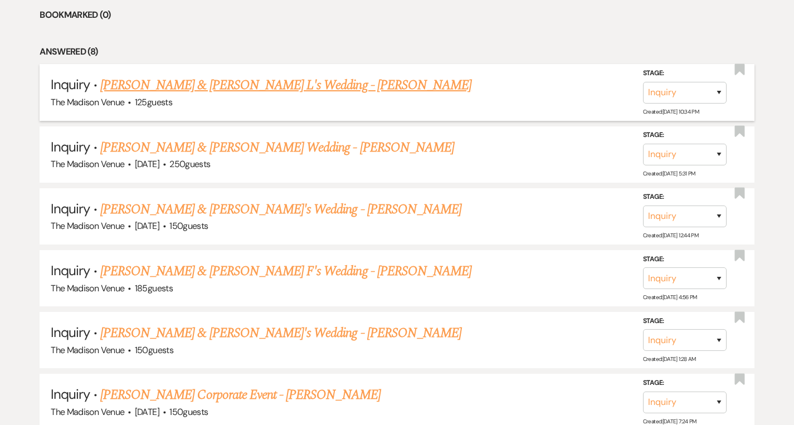
click at [208, 85] on link "[PERSON_NAME] & [PERSON_NAME] L's Wedding - [PERSON_NAME]" at bounding box center [285, 85] width 371 height 20
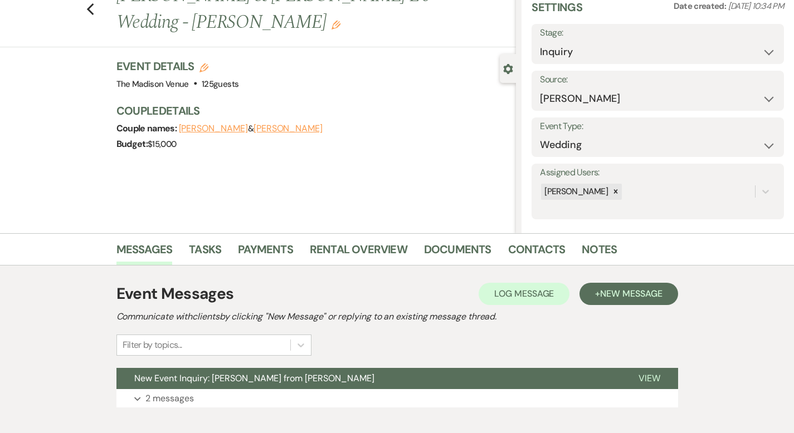
scroll to position [109, 0]
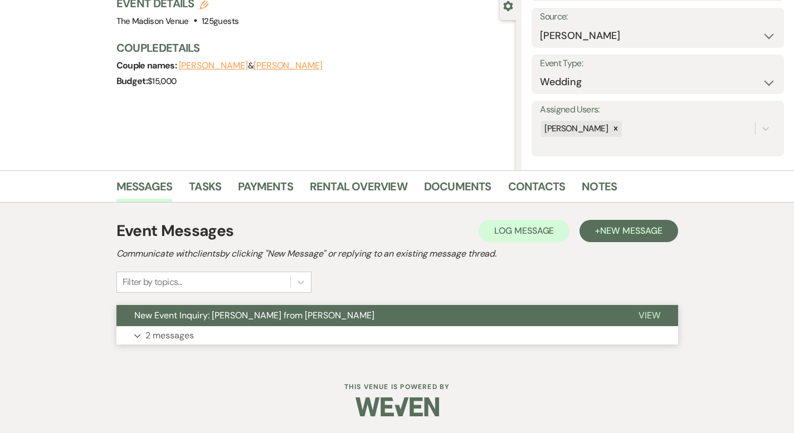
click at [660, 310] on span "View" at bounding box center [649, 316] width 22 height 12
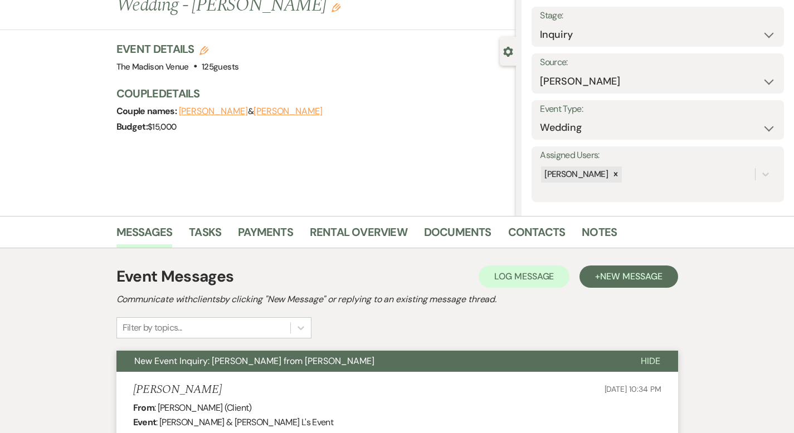
scroll to position [0, 0]
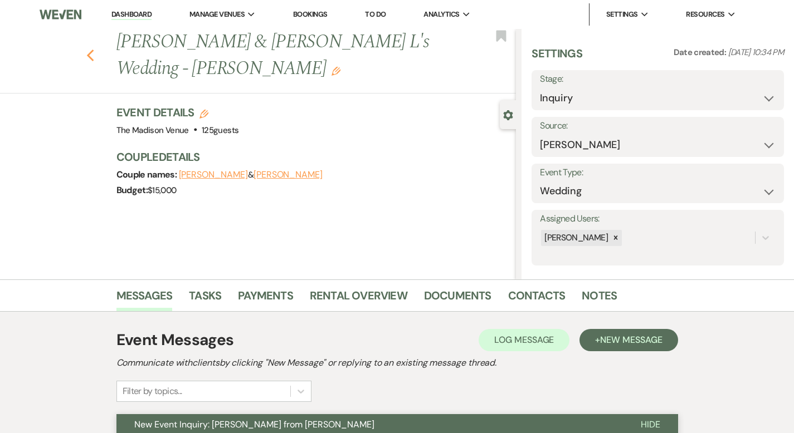
click at [86, 49] on icon "Previous" at bounding box center [90, 55] width 8 height 13
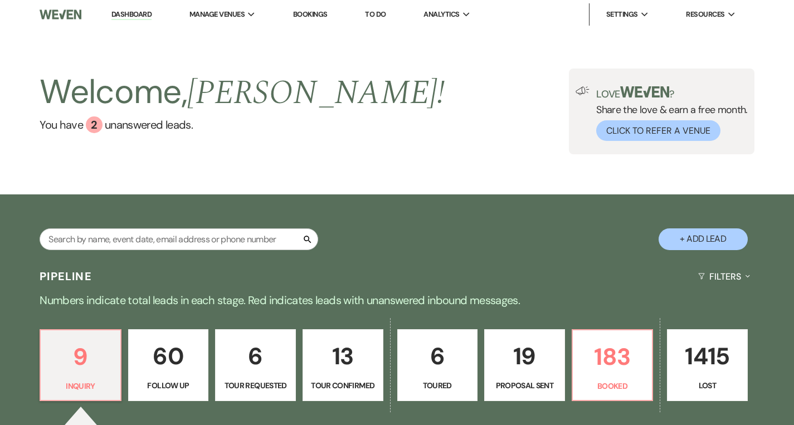
click at [140, 12] on link "Dashboard" at bounding box center [131, 14] width 40 height 11
